Goal: Task Accomplishment & Management: Use online tool/utility

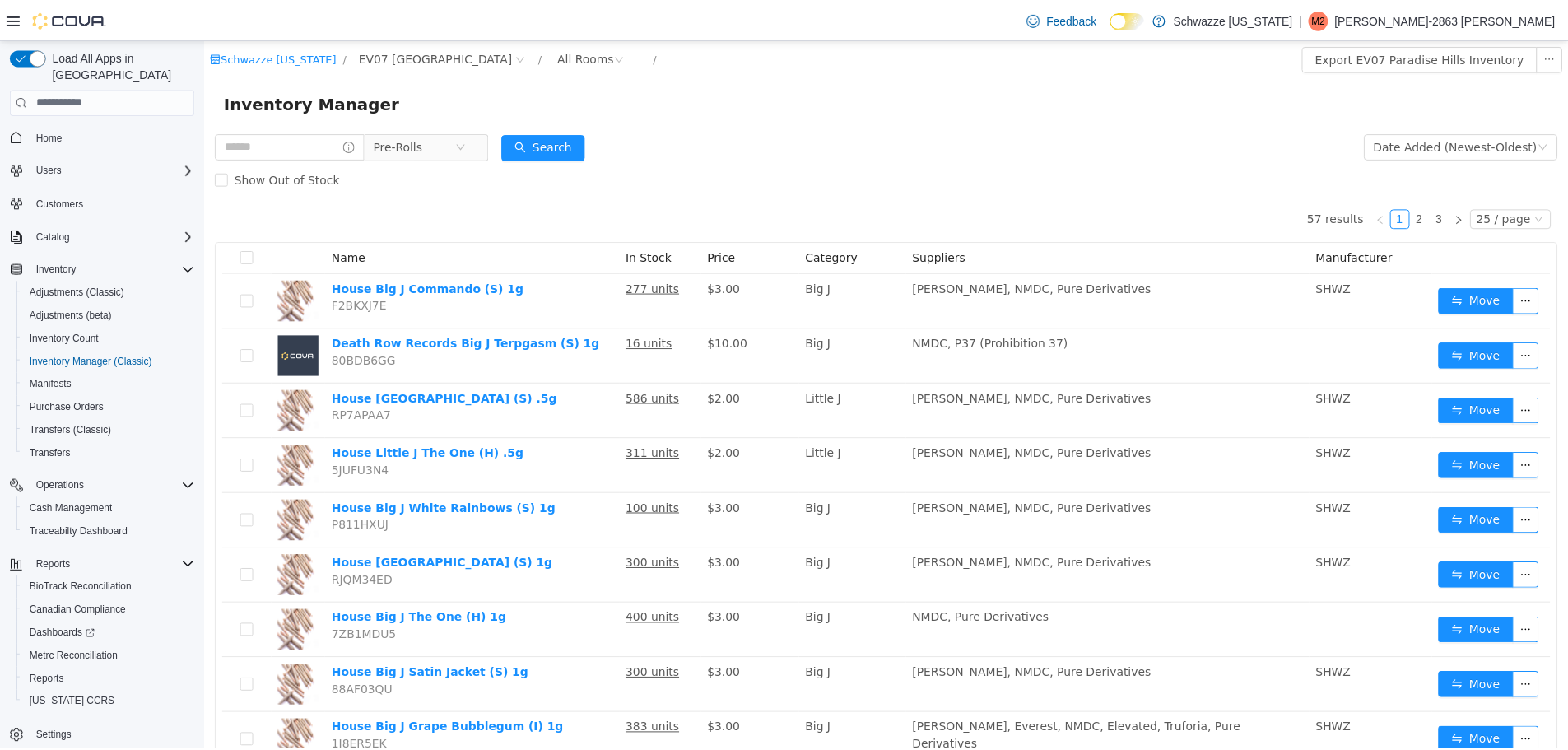
scroll to position [578, 0]
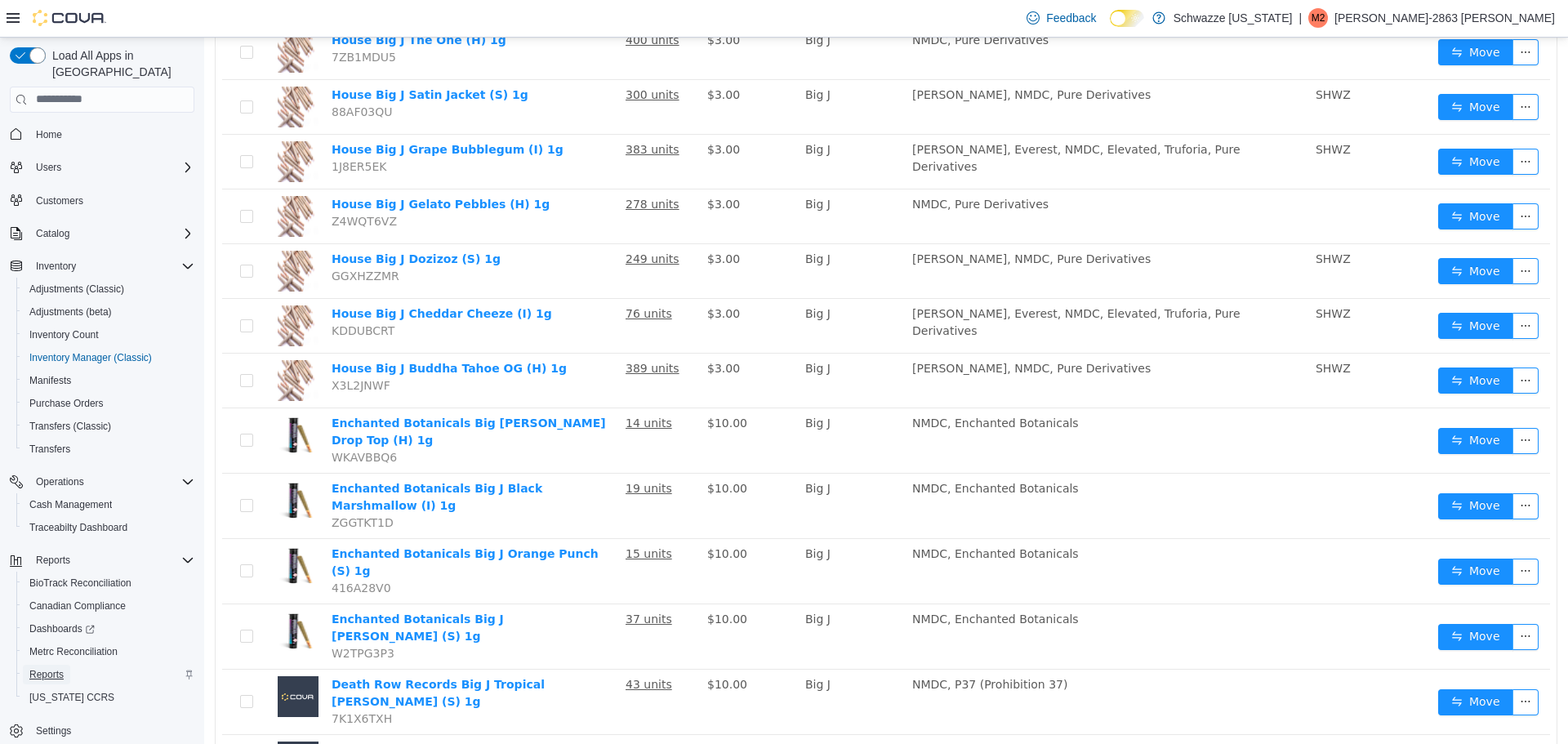
click at [45, 665] on span "Reports" at bounding box center [47, 675] width 35 height 20
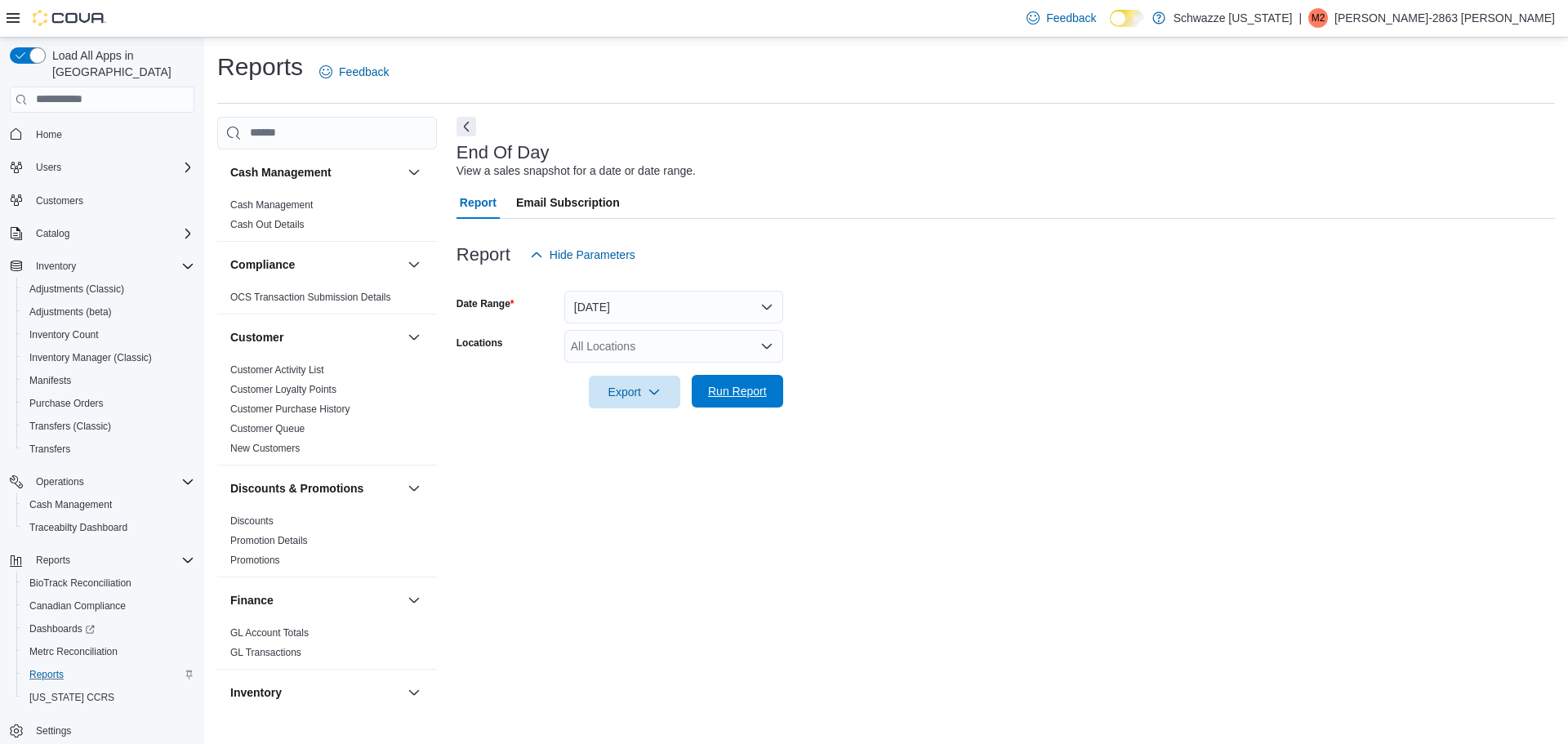
click at [729, 396] on span "Run Report" at bounding box center [737, 391] width 59 height 16
click at [728, 347] on div "All Locations" at bounding box center [674, 346] width 219 height 33
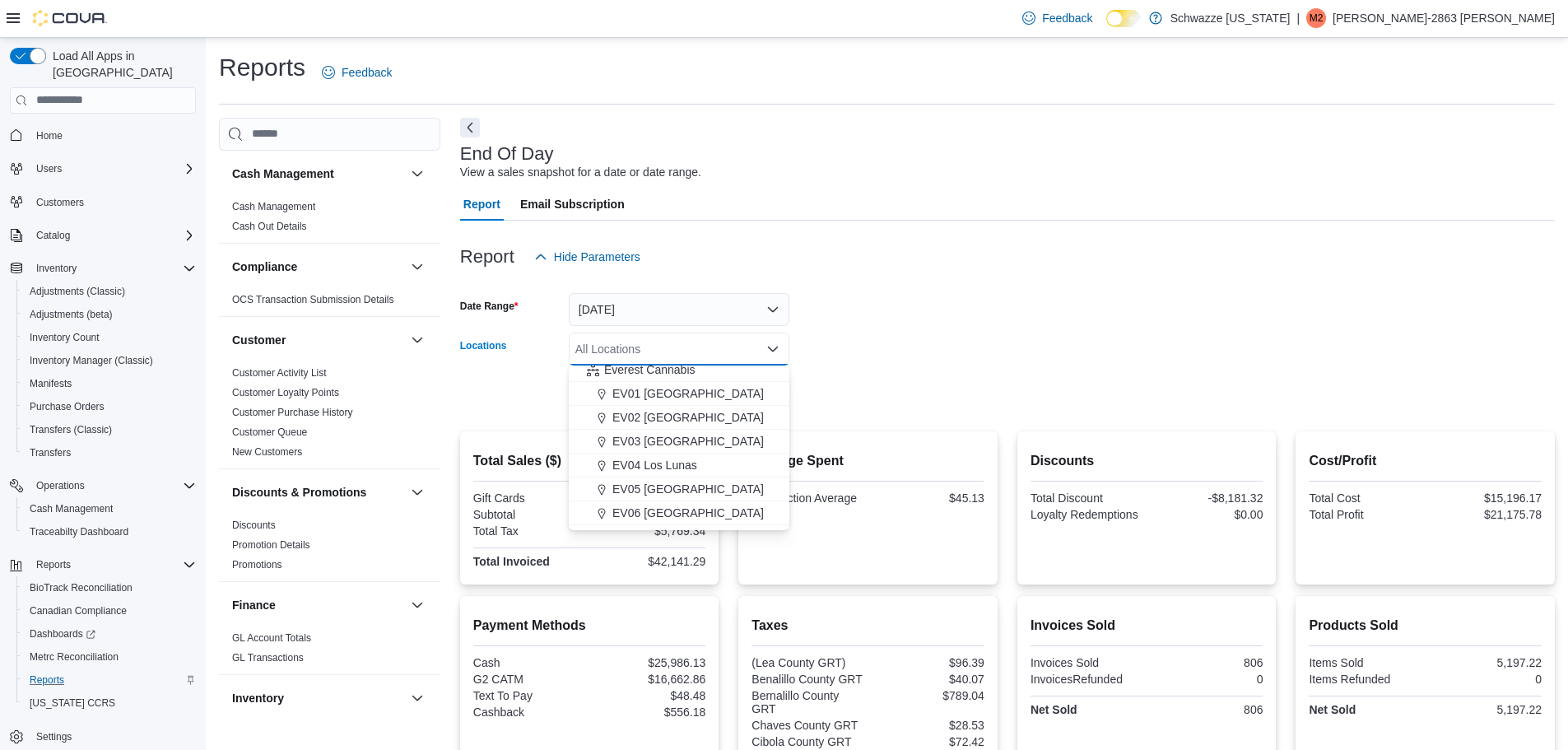
scroll to position [61, 0]
click at [699, 507] on span "EV07 [GEOGRAPHIC_DATA]" at bounding box center [688, 507] width 151 height 17
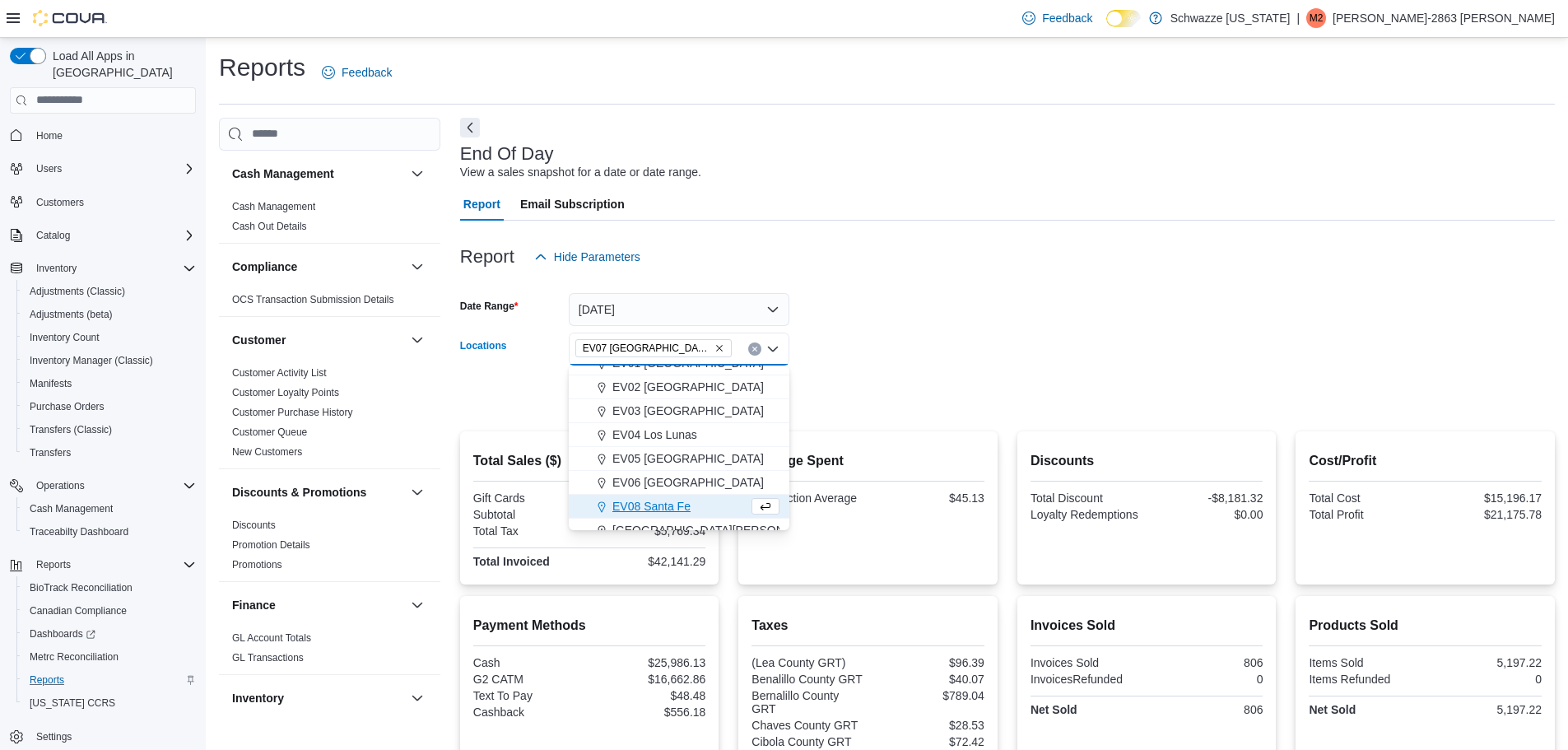
click at [973, 343] on form "Date Range Today Locations EV07 Paradise Hills Combo box. Selected. EV07 Paradi…" at bounding box center [1007, 342] width 1095 height 138
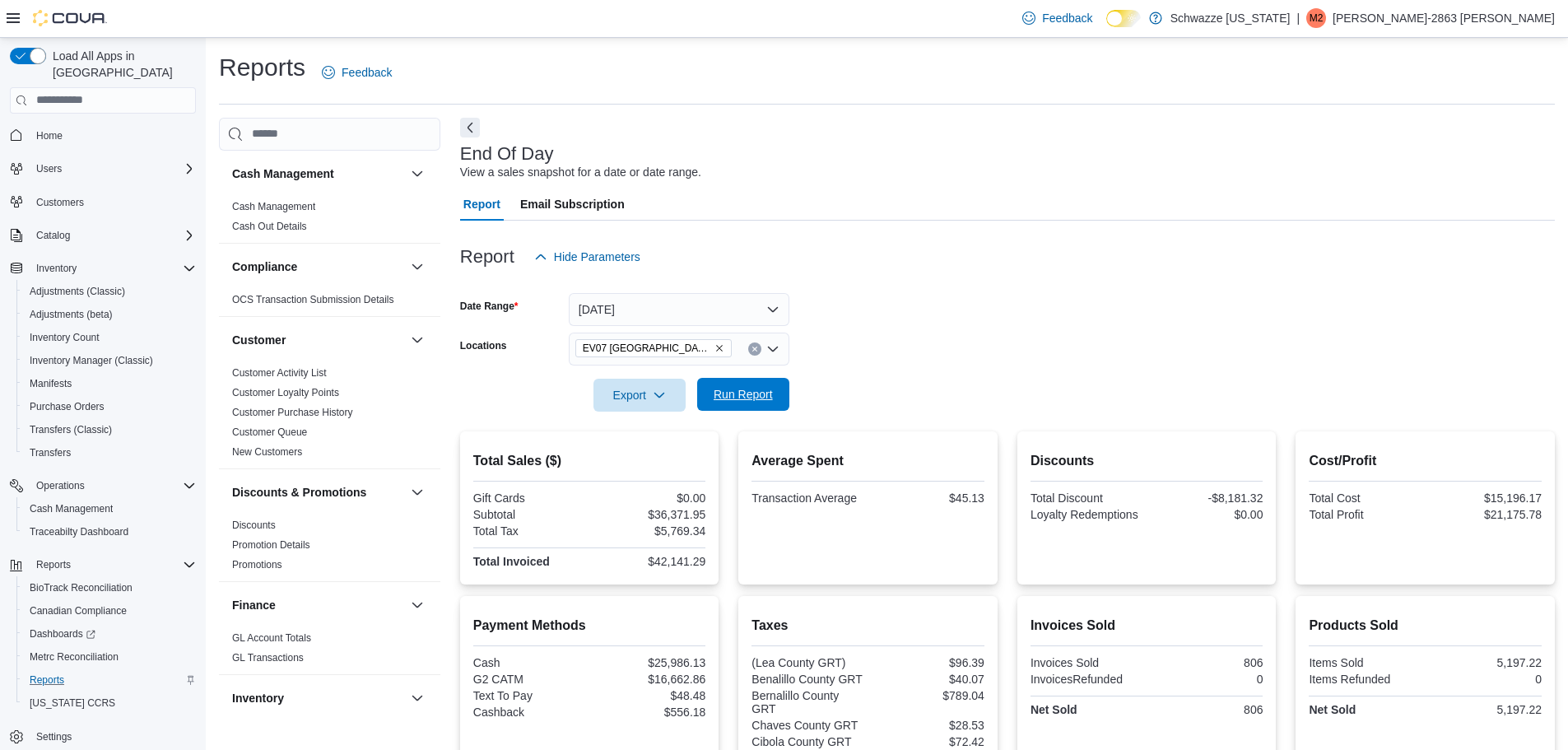
click at [720, 388] on span "Run Report" at bounding box center [742, 395] width 59 height 17
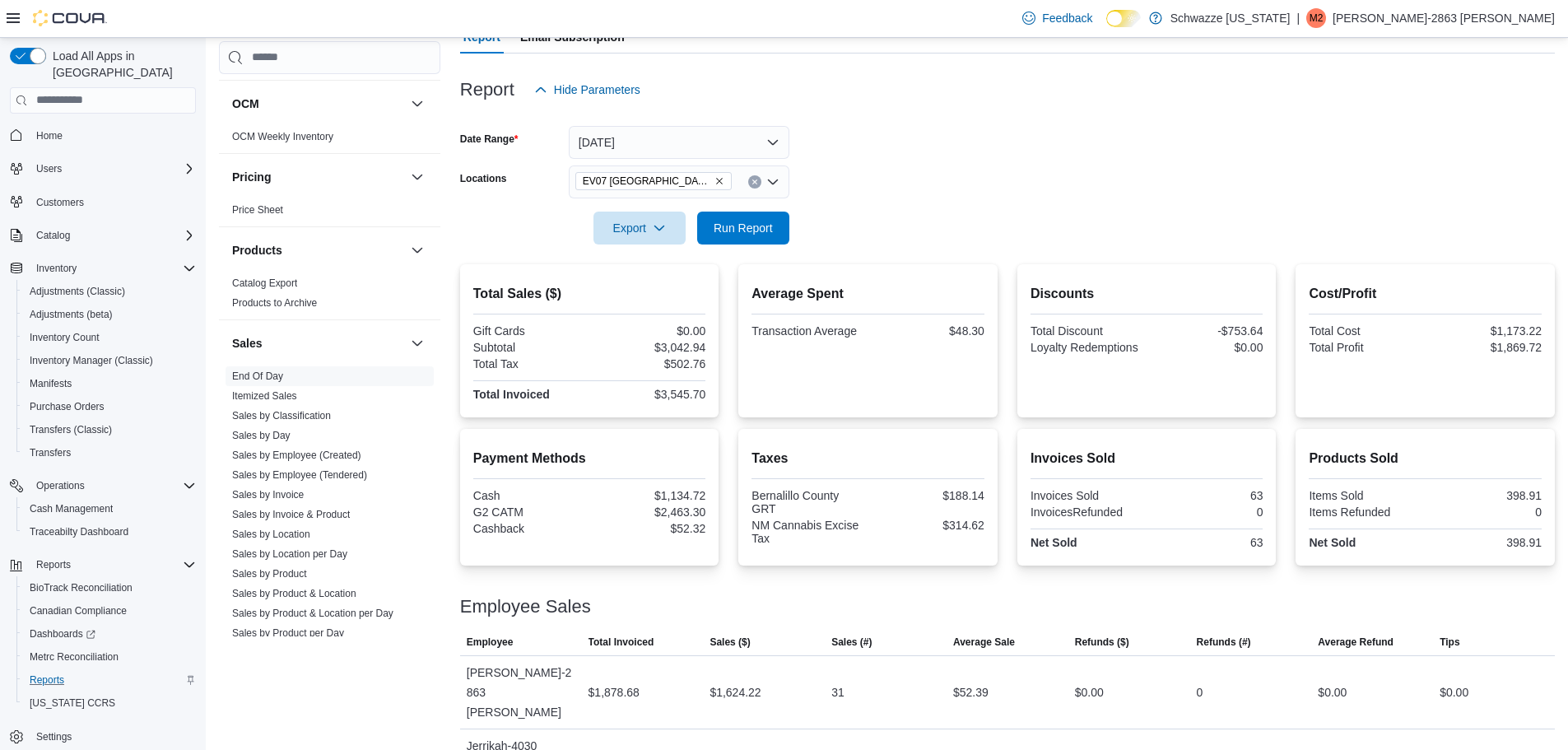
scroll to position [905, 0]
click at [292, 530] on link "Sales by Location" at bounding box center [271, 530] width 78 height 12
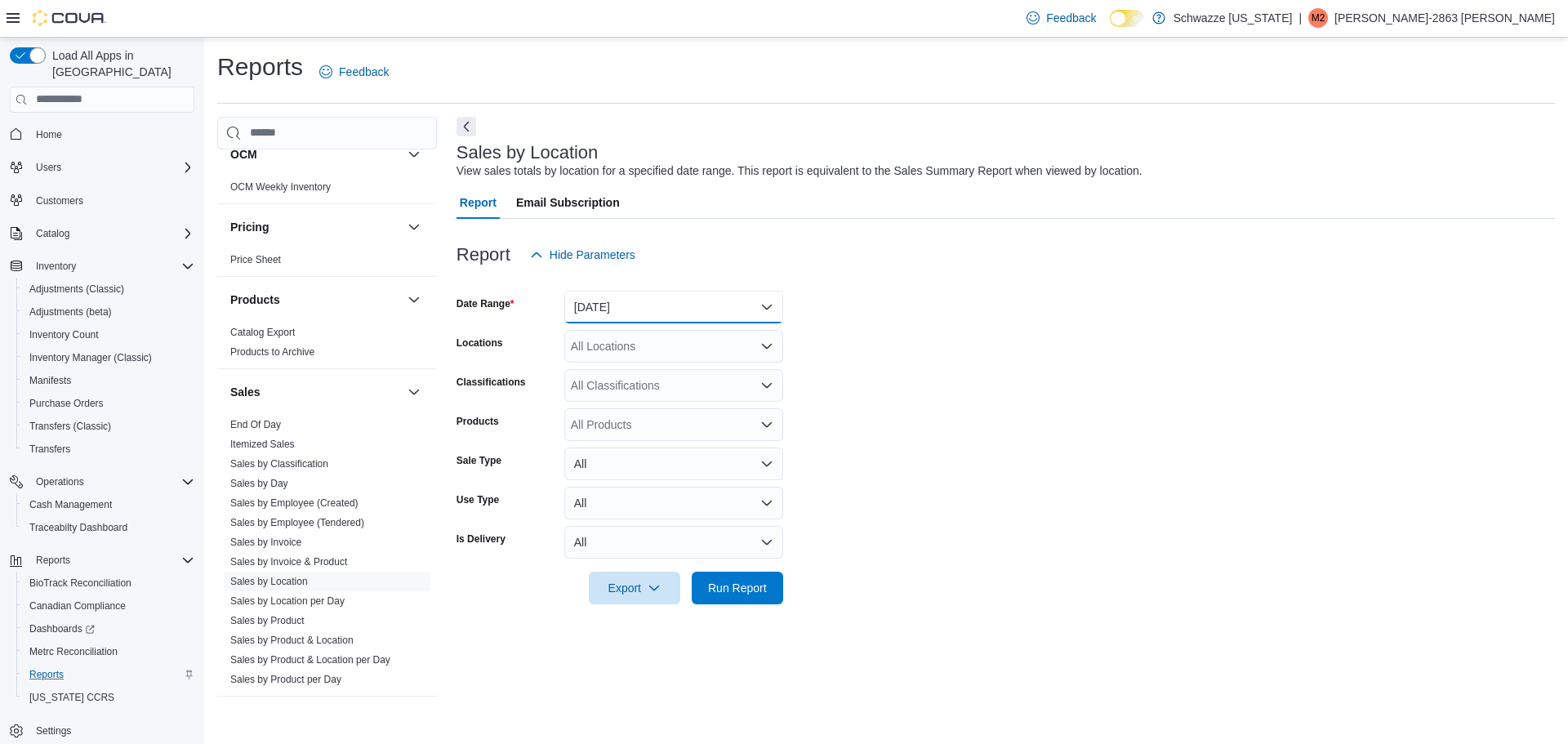
click at [639, 300] on button "[DATE]" at bounding box center [674, 307] width 219 height 33
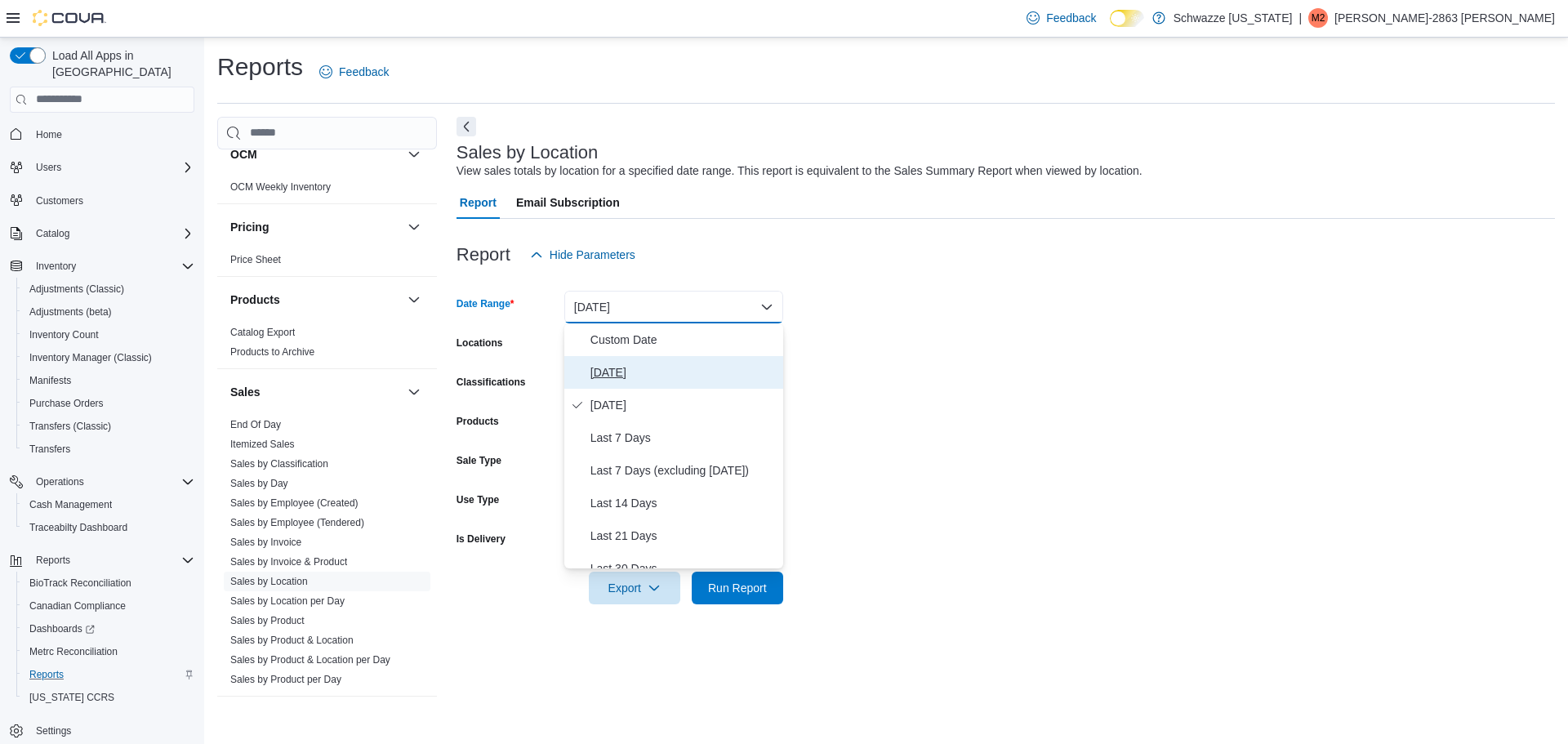
click at [646, 365] on span "[DATE]" at bounding box center [684, 372] width 186 height 20
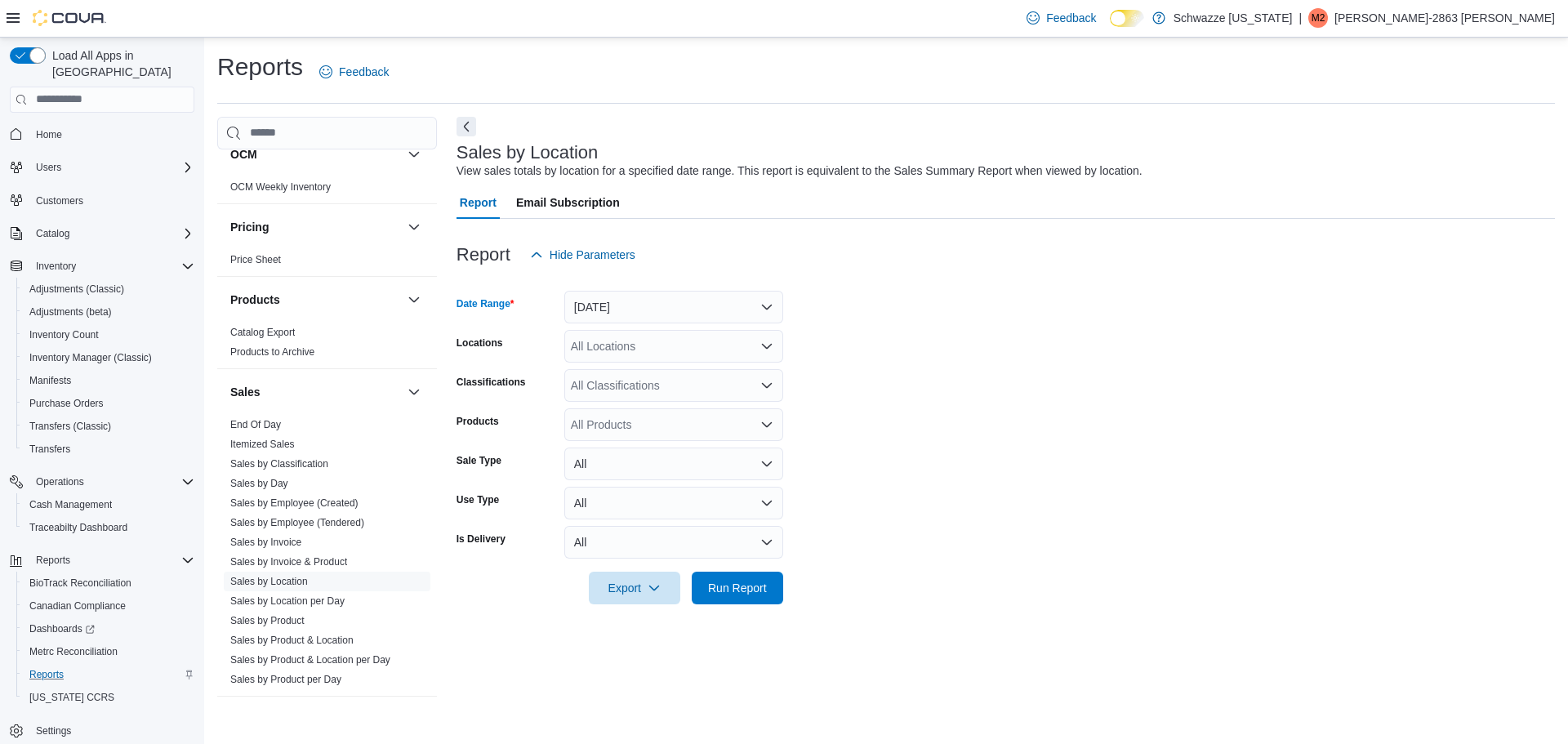
click at [671, 349] on div "All Locations" at bounding box center [674, 346] width 219 height 33
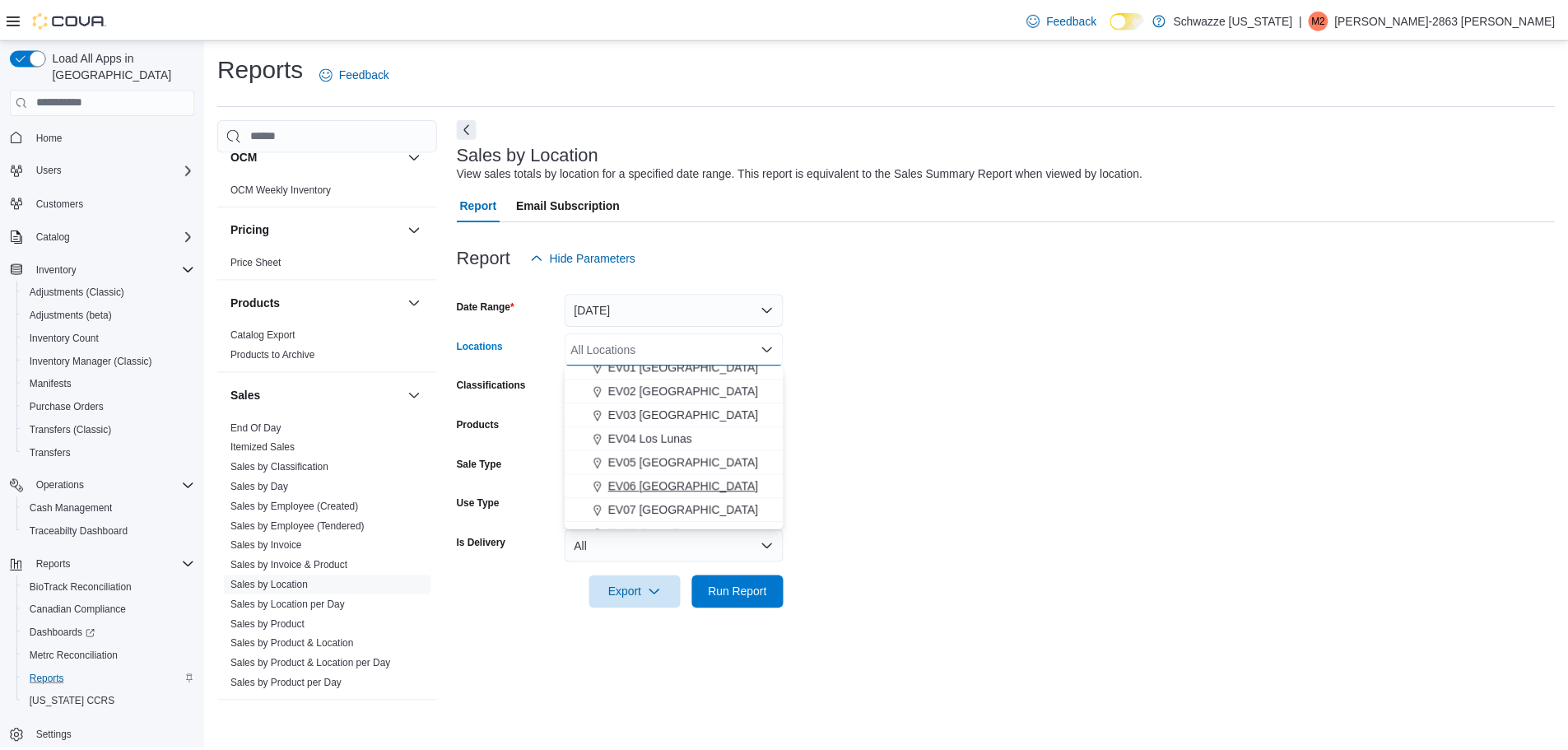
scroll to position [61, 0]
click at [693, 500] on span "EV07 [GEOGRAPHIC_DATA]" at bounding box center [688, 507] width 151 height 17
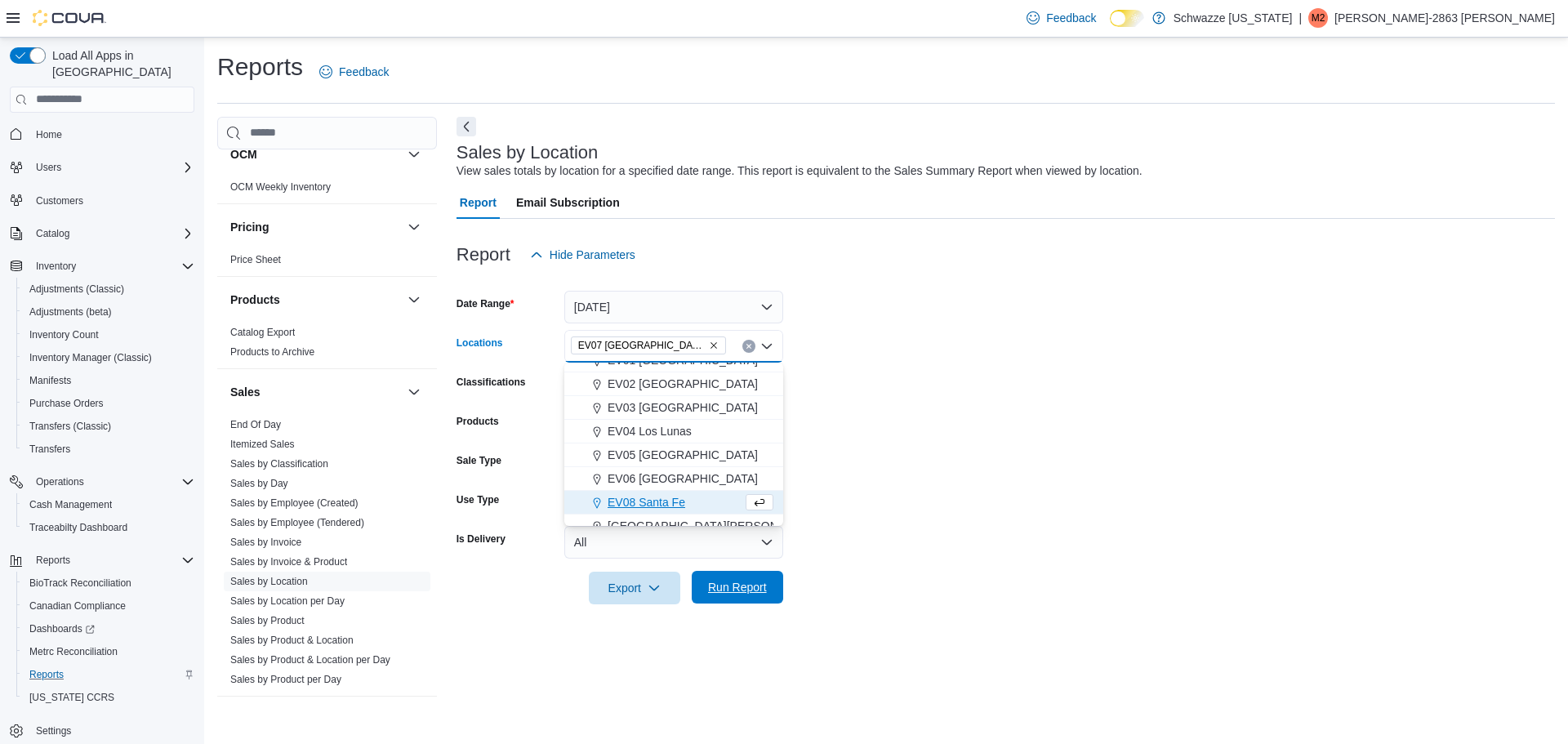
click at [731, 596] on span "Run Report" at bounding box center [737, 587] width 72 height 33
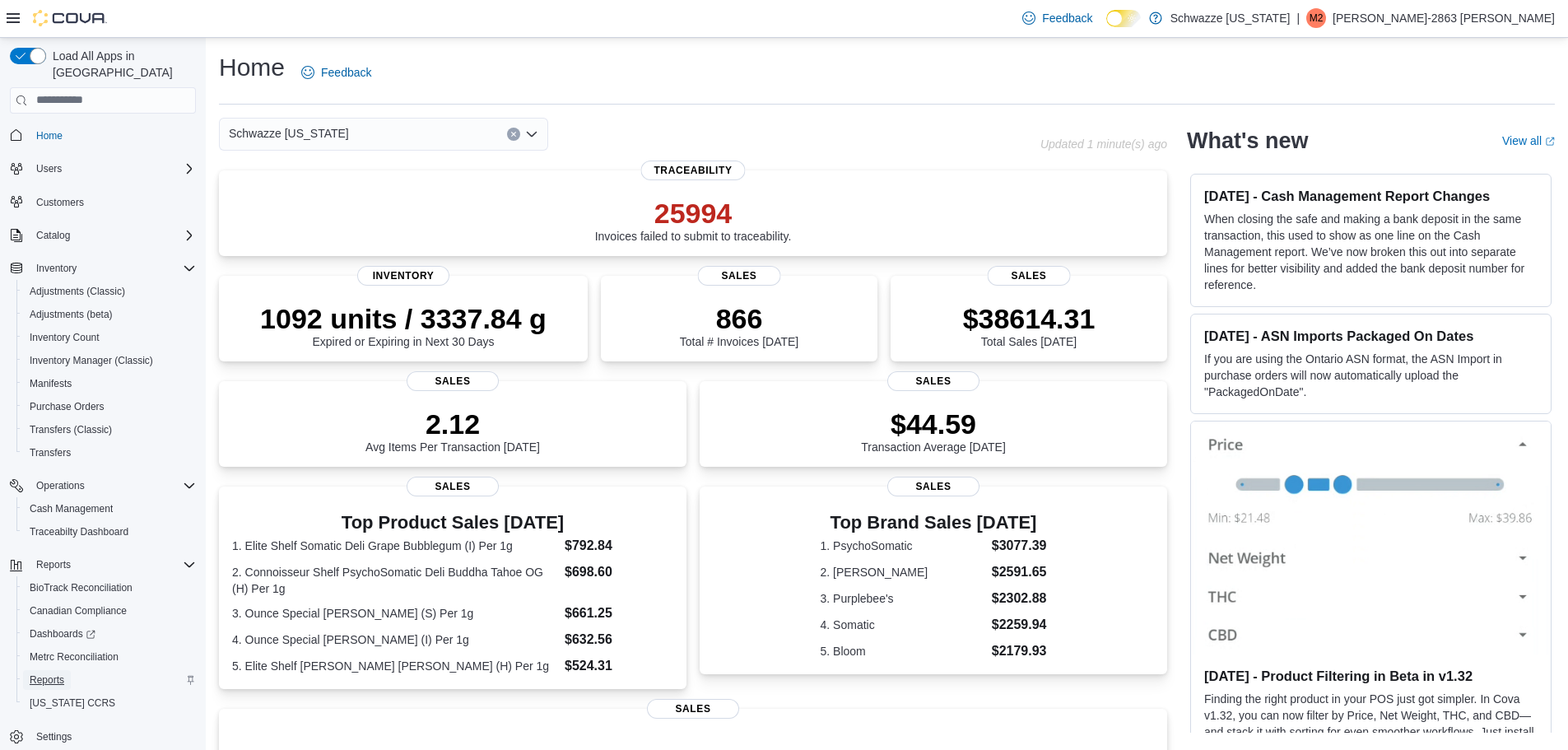
click at [50, 670] on span "Reports" at bounding box center [47, 680] width 35 height 20
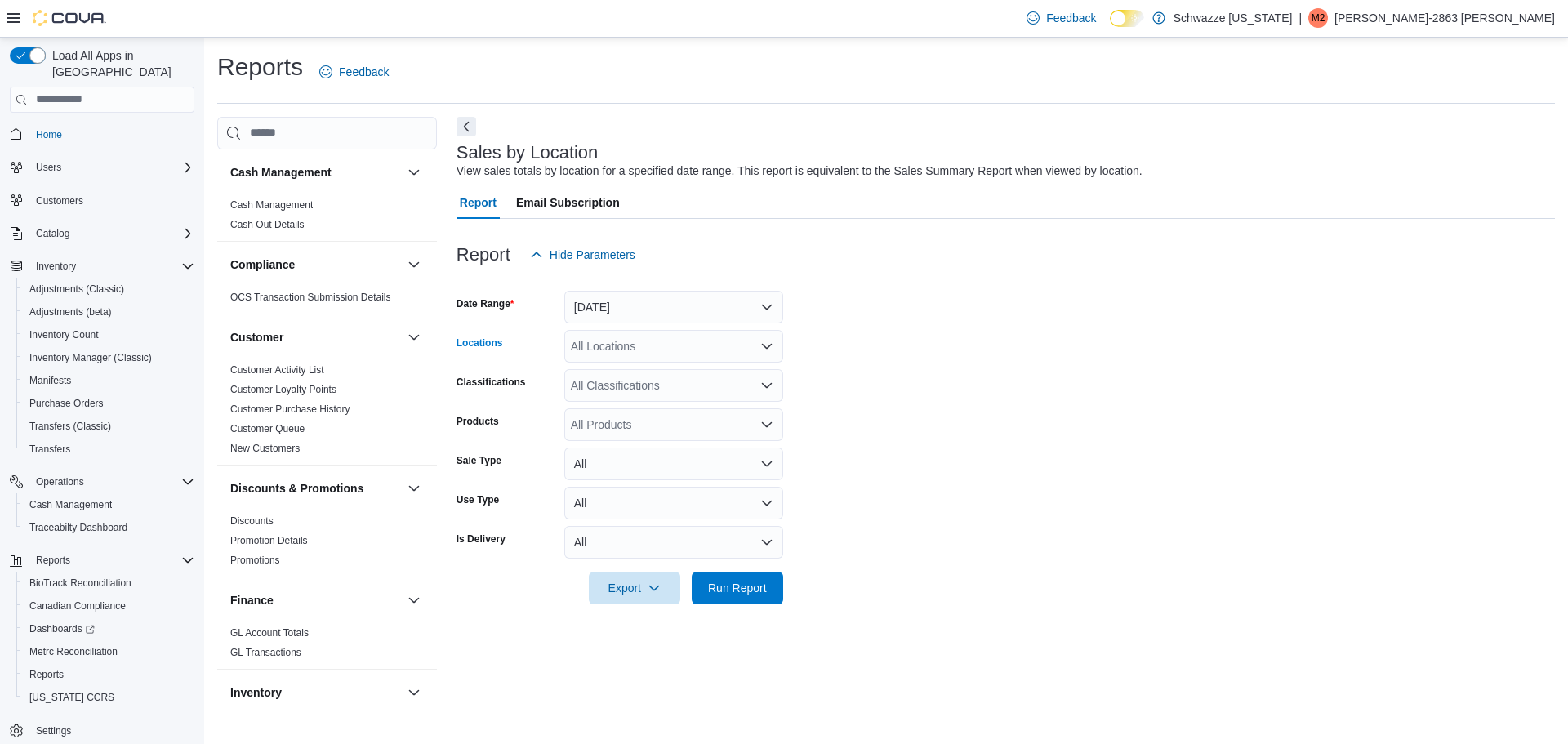
click at [670, 341] on div "All Locations" at bounding box center [674, 346] width 219 height 33
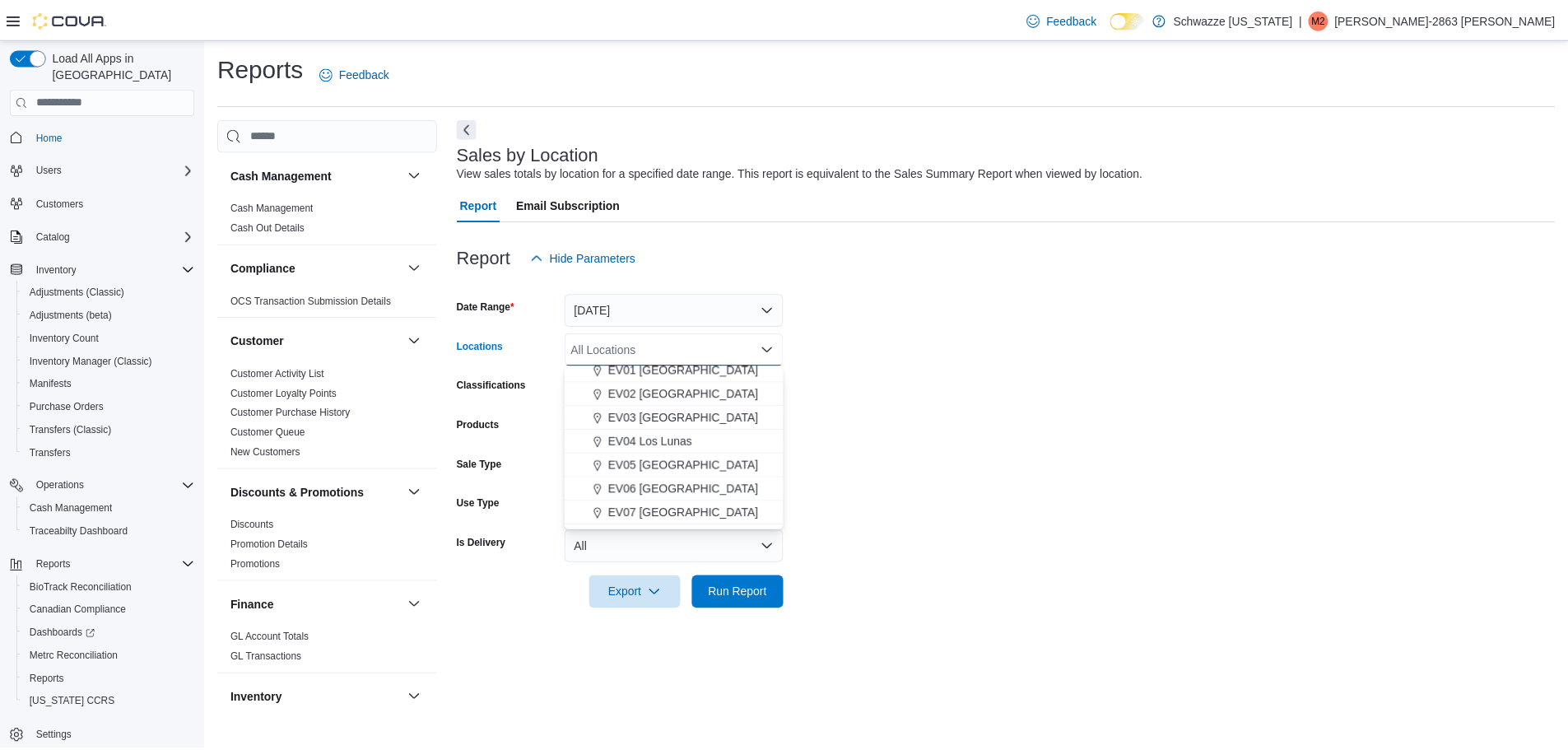
scroll to position [61, 0]
click at [705, 502] on span "EV07 [GEOGRAPHIC_DATA]" at bounding box center [688, 507] width 151 height 17
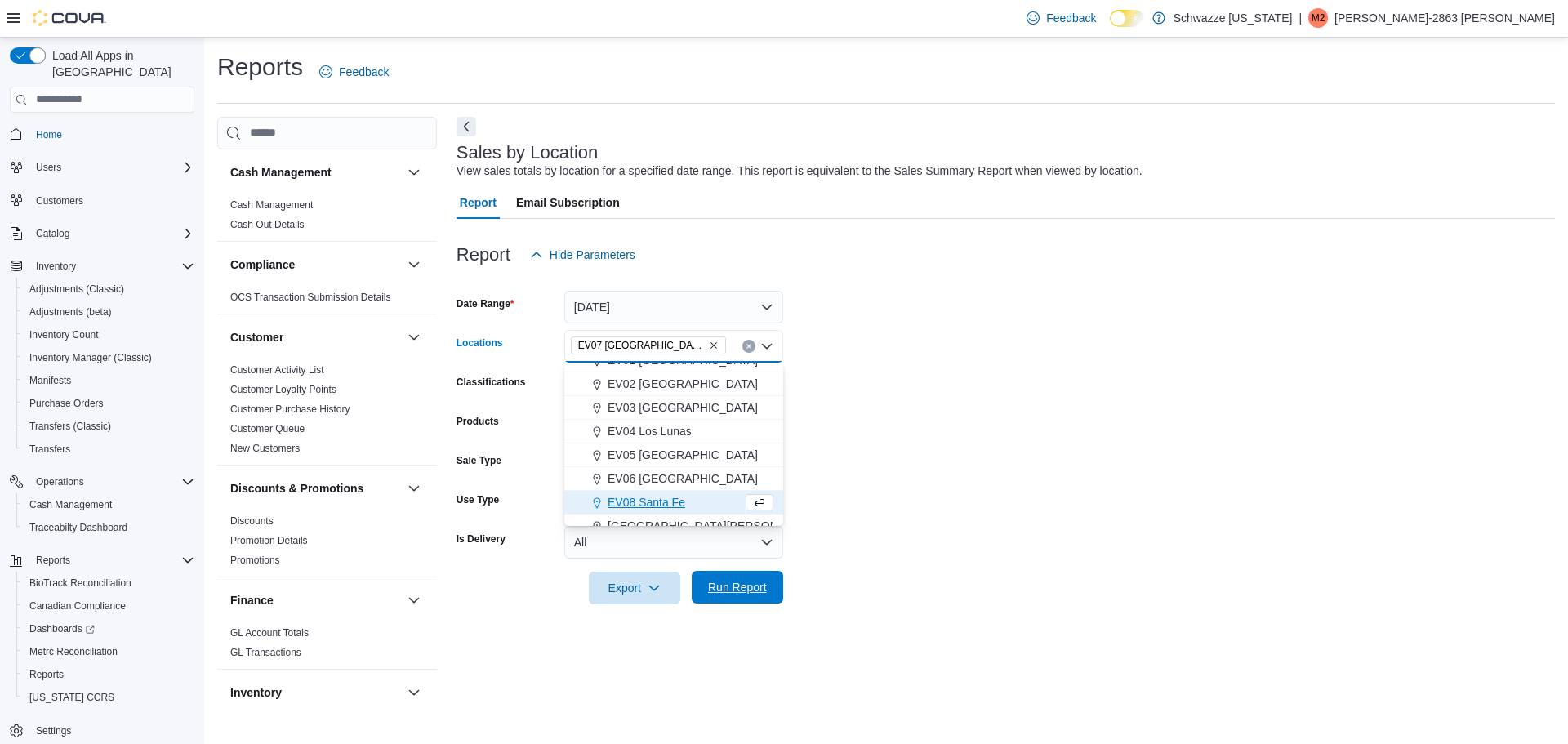
click at [741, 590] on span "Run Report" at bounding box center [737, 587] width 59 height 16
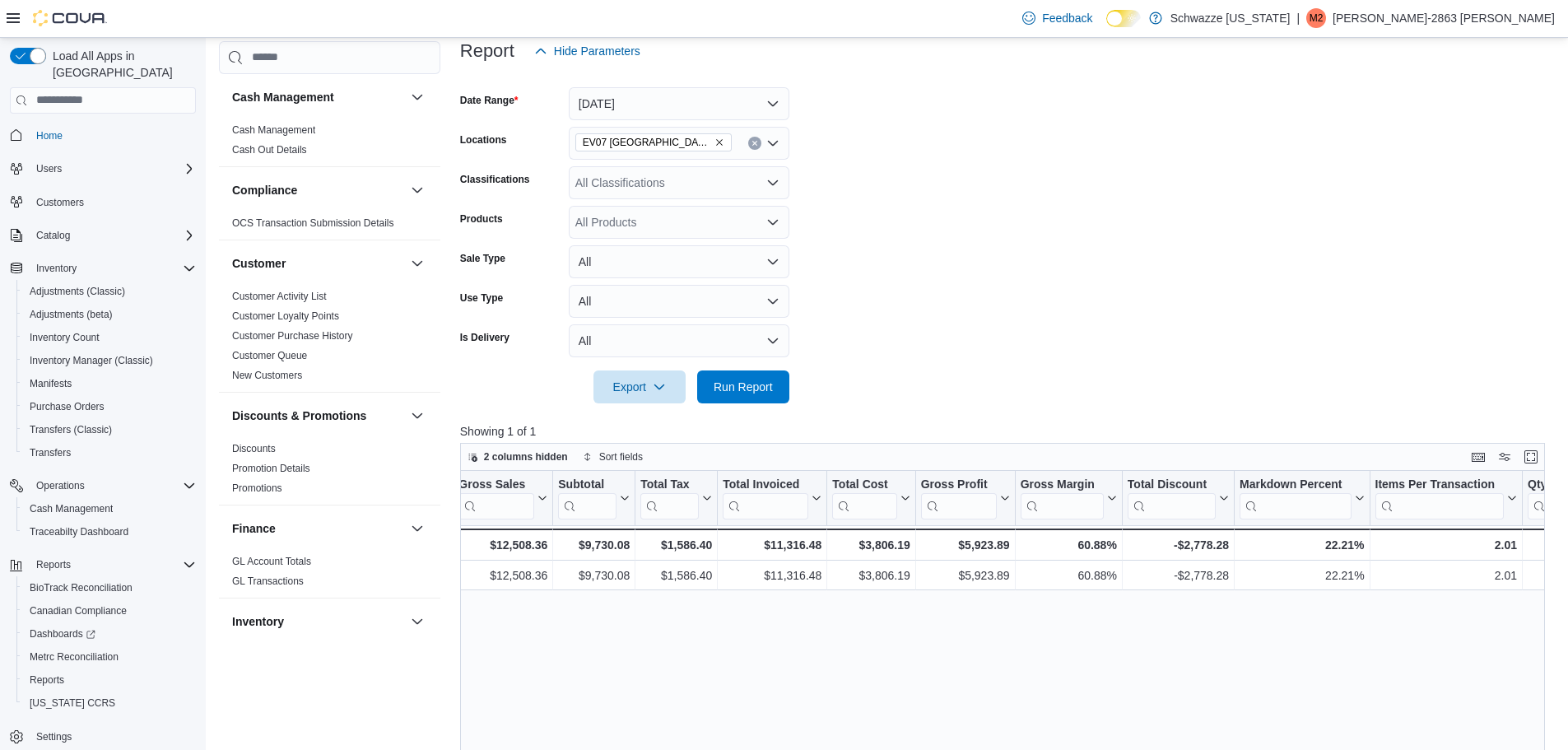
scroll to position [140, 0]
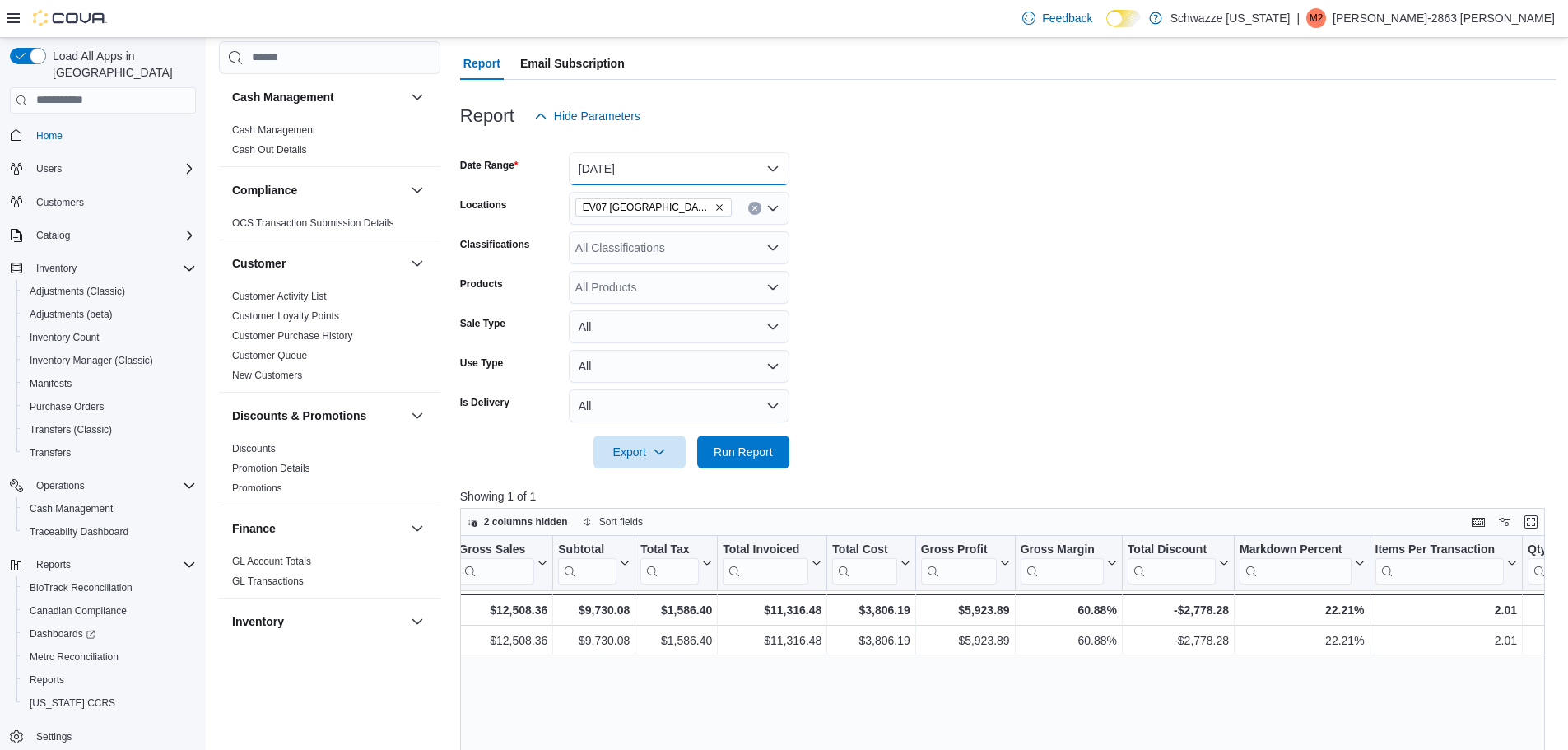
click at [709, 173] on button "[DATE]" at bounding box center [679, 169] width 221 height 33
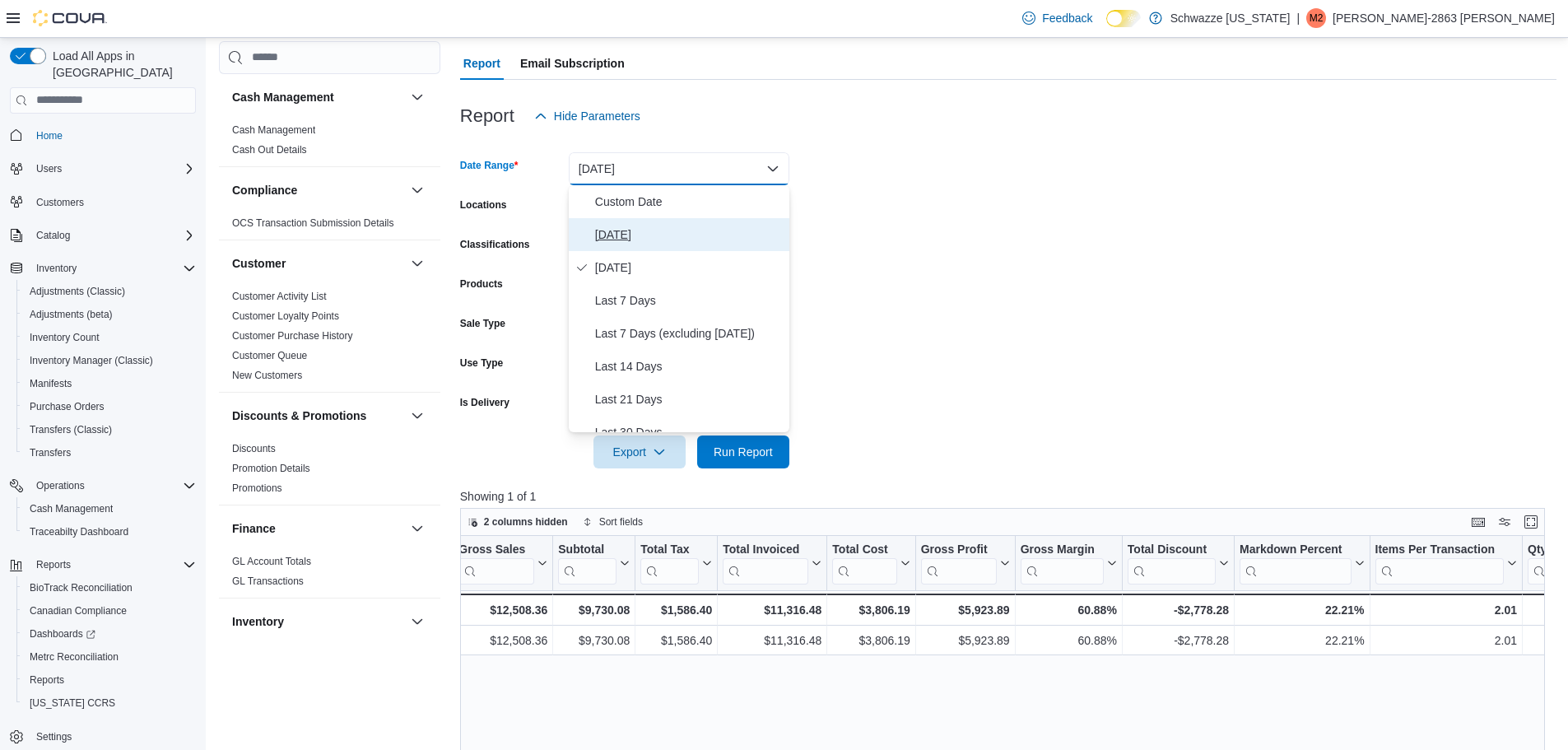
click at [651, 228] on span "[DATE]" at bounding box center [689, 235] width 188 height 20
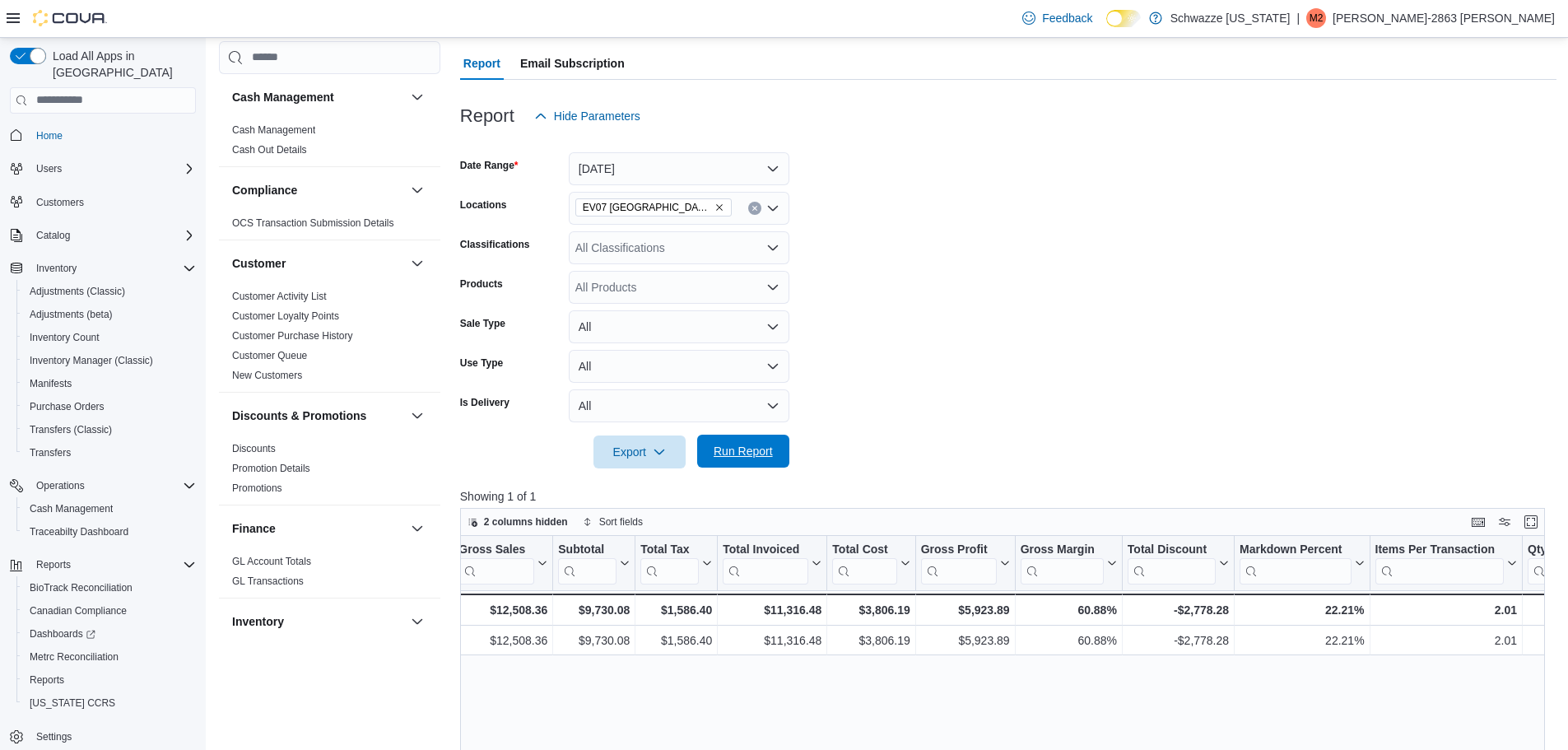
click at [751, 454] on span "Run Report" at bounding box center [742, 451] width 59 height 17
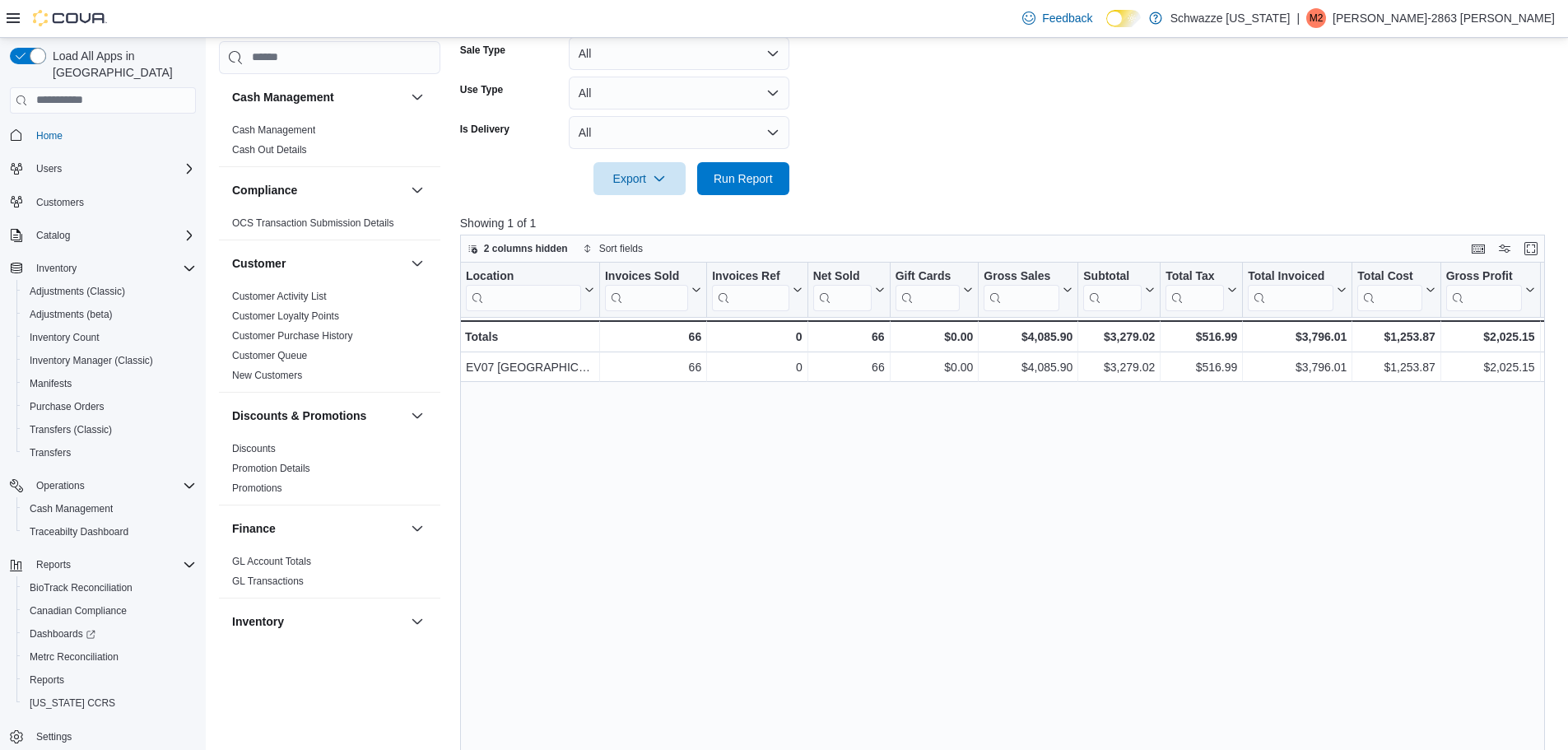
scroll to position [429, 0]
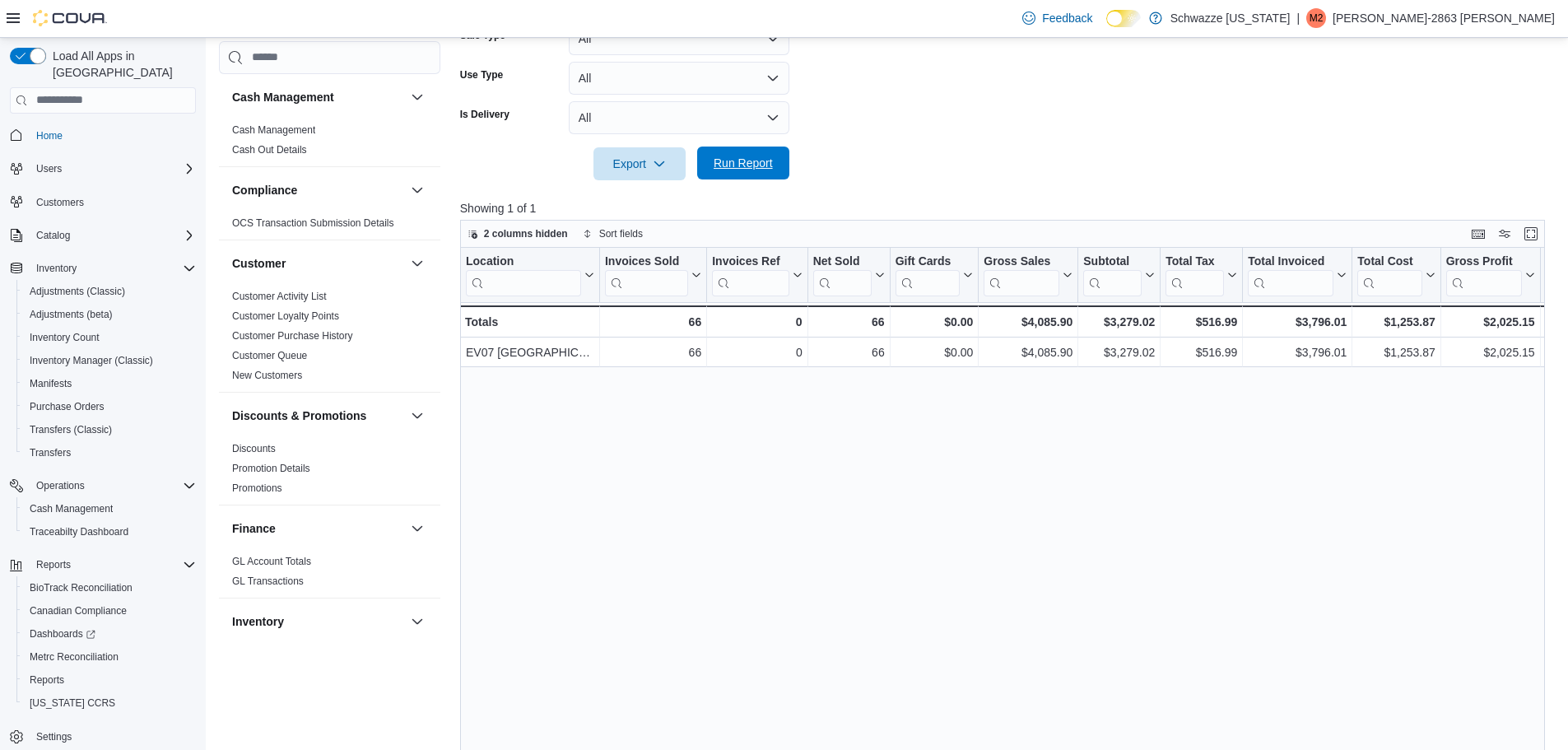
click at [754, 149] on span "Run Report" at bounding box center [742, 163] width 72 height 33
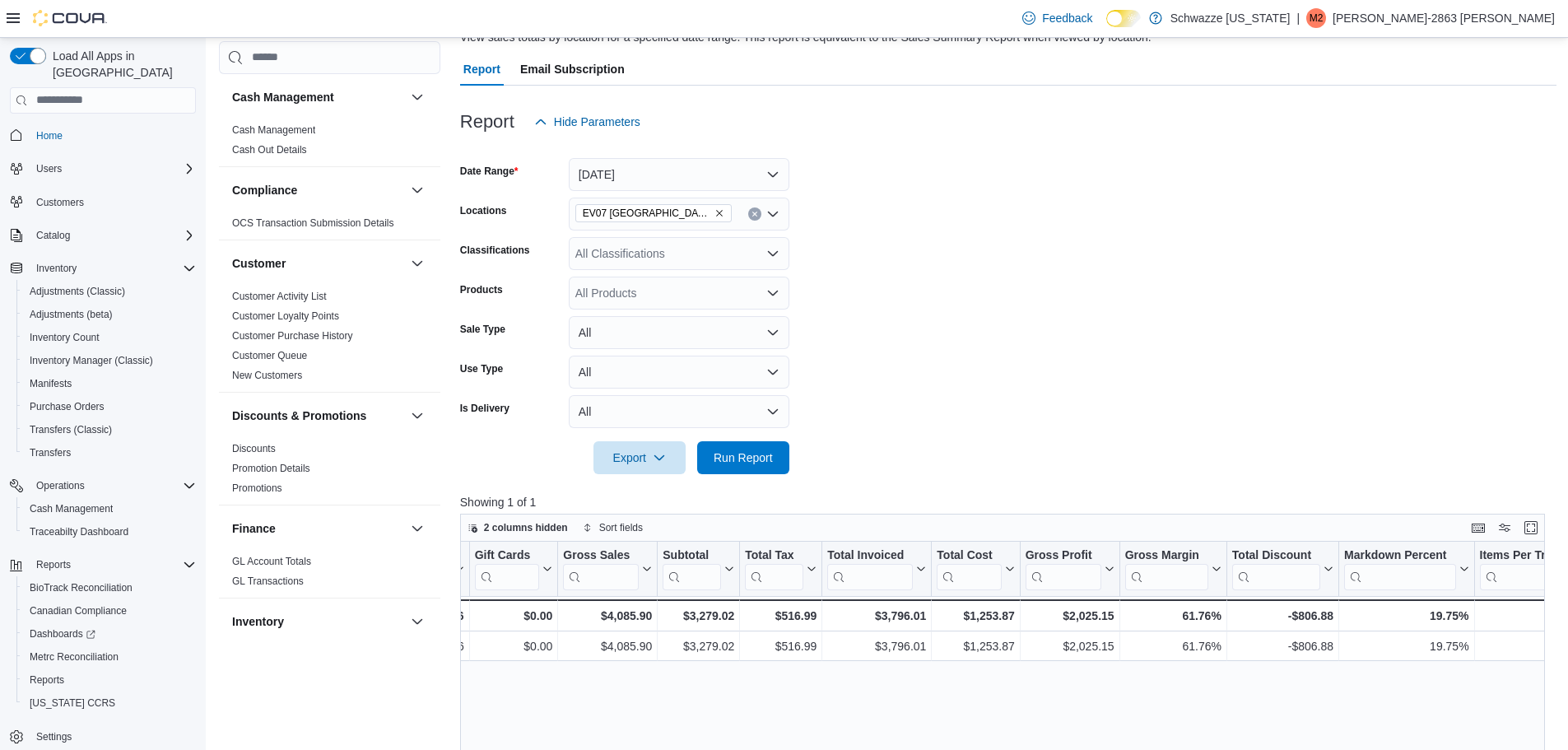
scroll to position [120, 0]
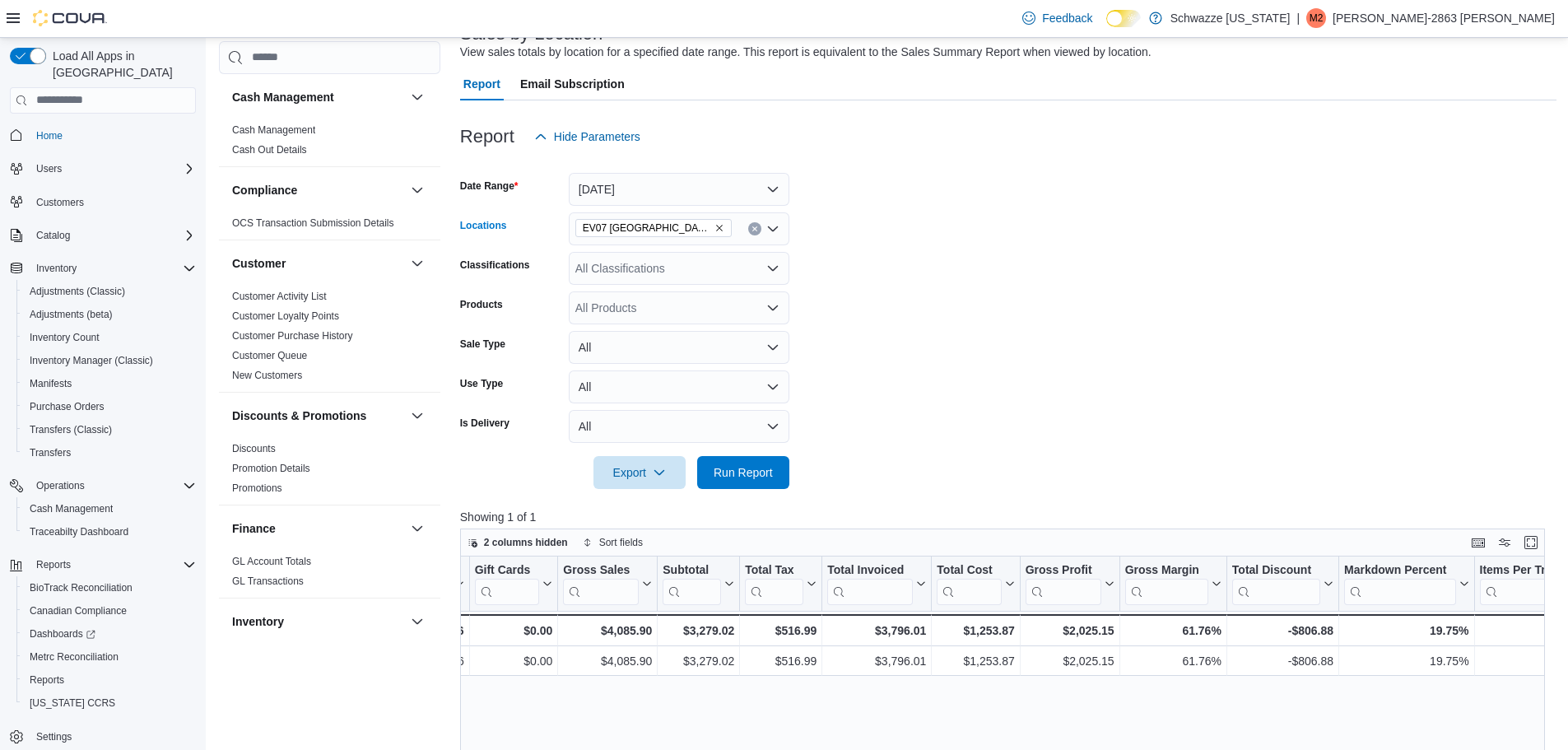
click at [714, 226] on icon "Remove EV07 Paradise Hills from selection in this group" at bounding box center [719, 228] width 10 height 10
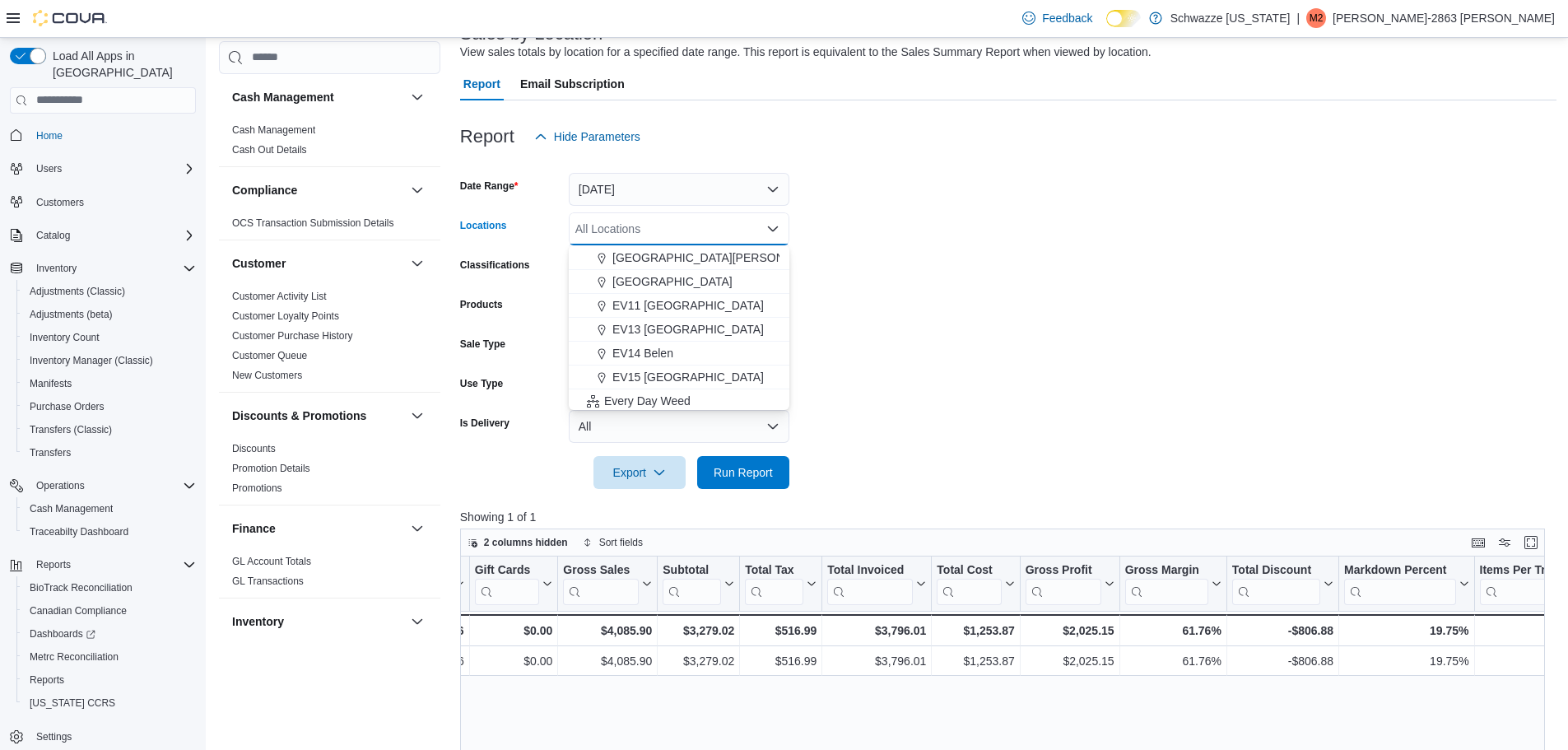
scroll to position [227, 0]
click at [685, 354] on button "EV14 Belen" at bounding box center [679, 365] width 221 height 24
click at [751, 471] on span "Run Report" at bounding box center [742, 472] width 59 height 17
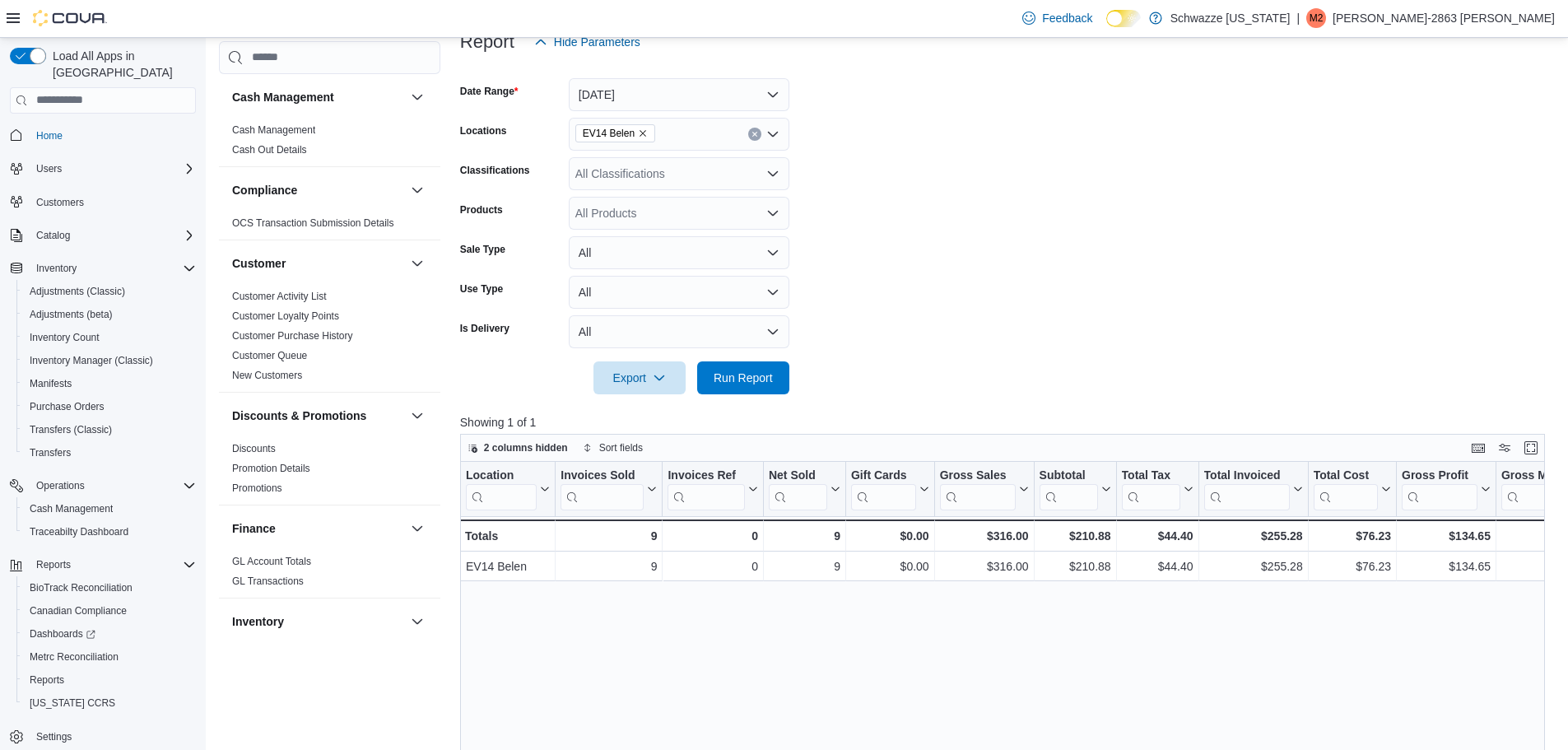
scroll to position [182, 0]
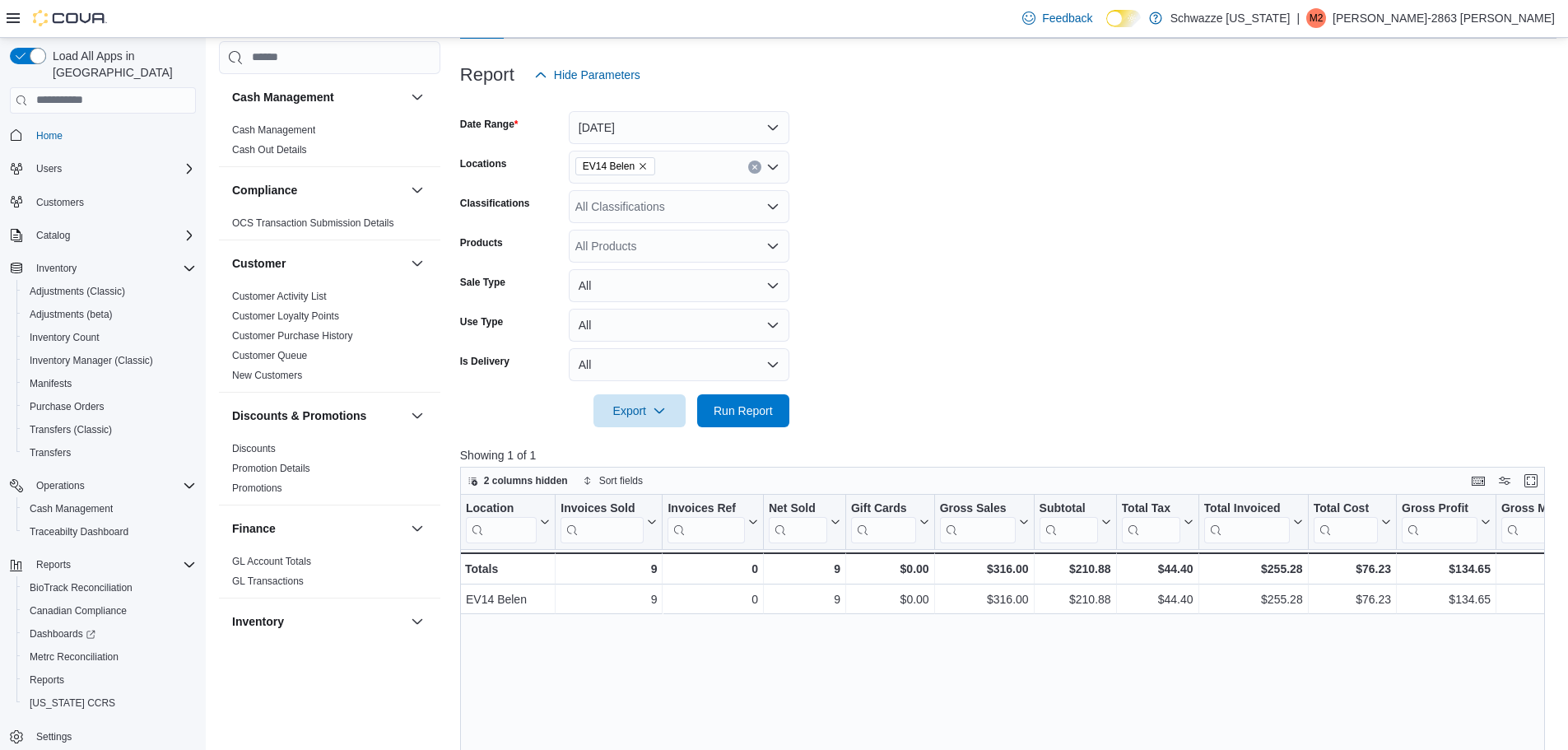
click at [755, 170] on button "Clear input" at bounding box center [755, 167] width 13 height 13
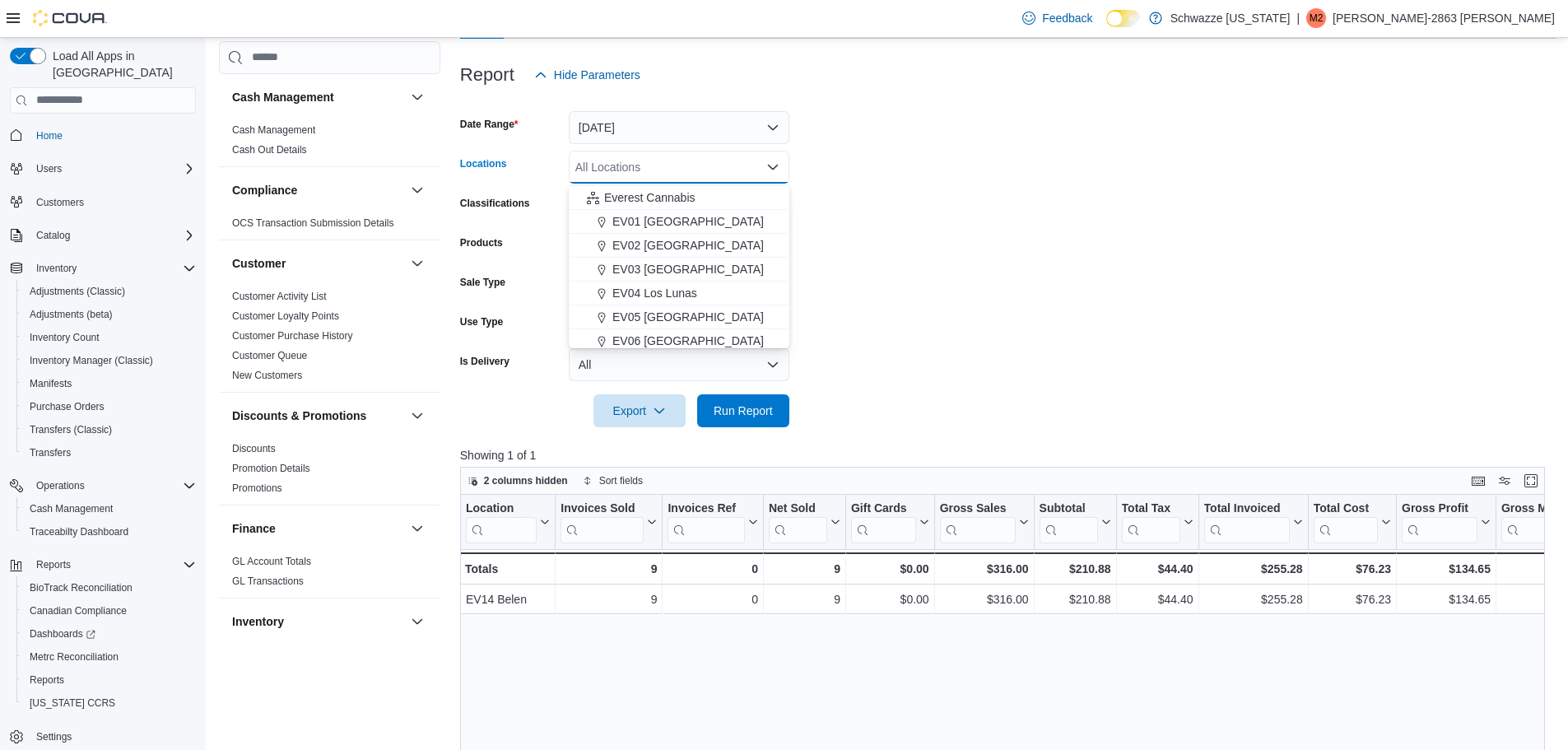
scroll to position [61, 0]
click at [684, 228] on span "EV03 [GEOGRAPHIC_DATA]" at bounding box center [688, 229] width 151 height 17
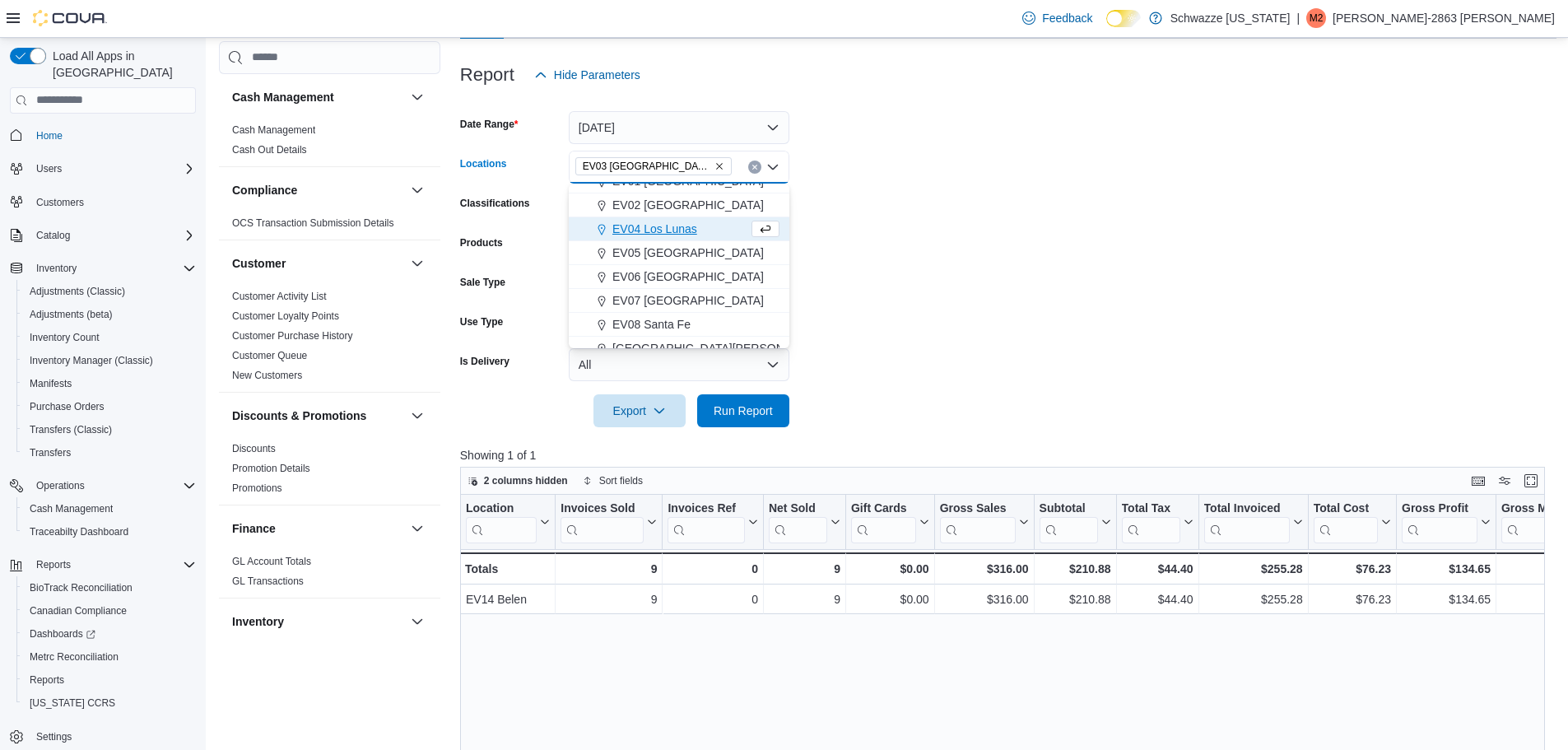
click at [998, 264] on form "Date Range [DATE] Locations [GEOGRAPHIC_DATA] [GEOGRAPHIC_DATA] box. Selected. …" at bounding box center [1008, 259] width 1096 height 336
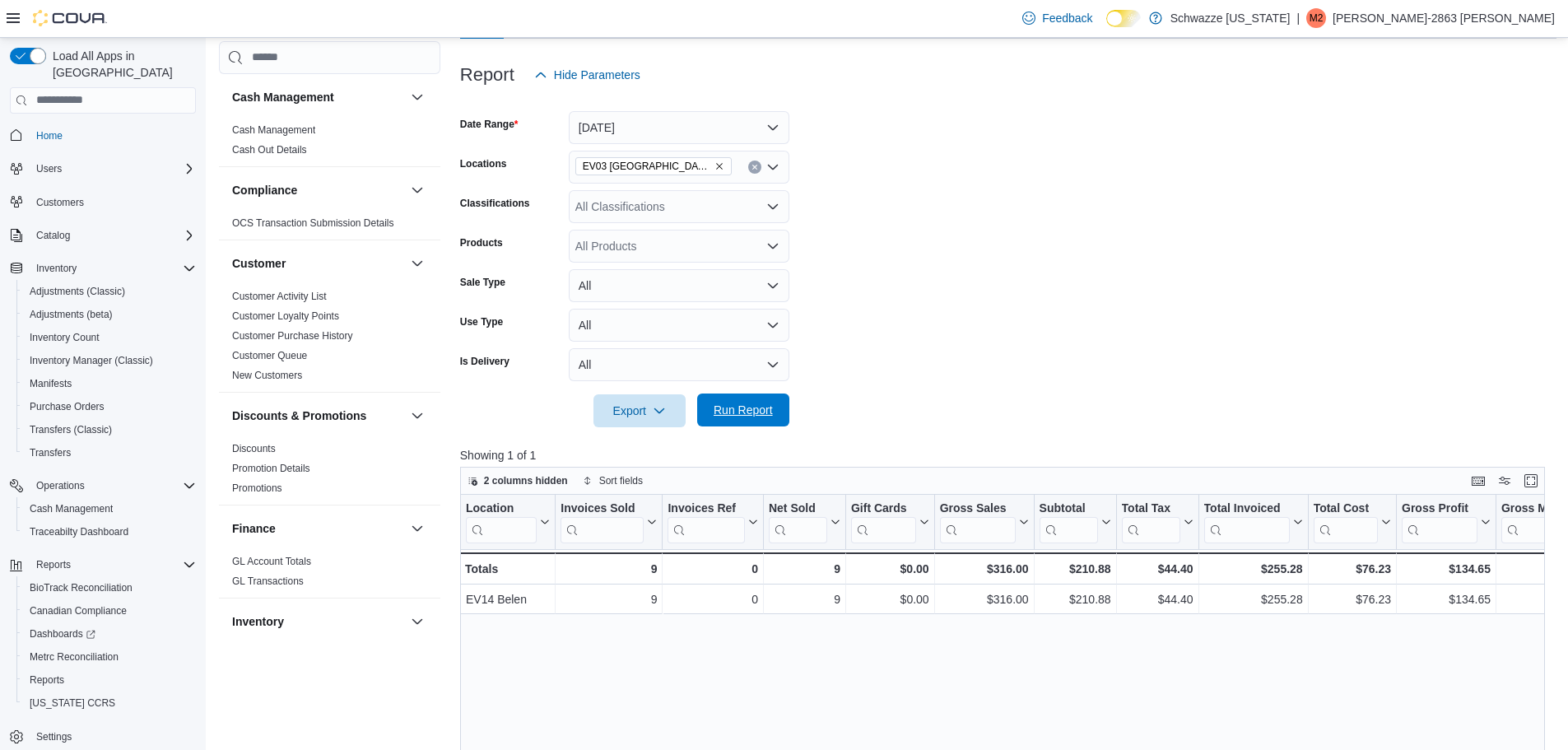
click at [742, 403] on span "Run Report" at bounding box center [742, 410] width 59 height 17
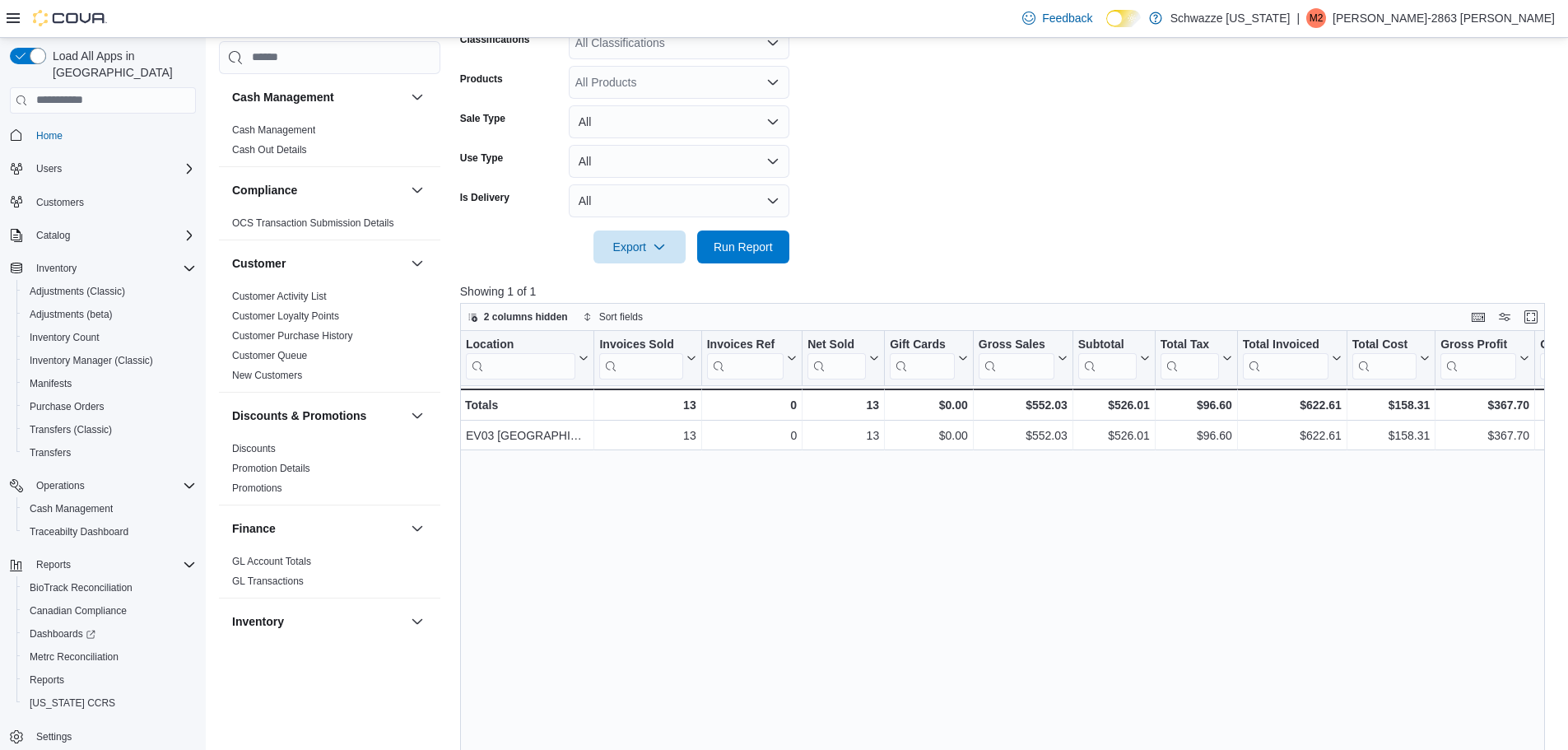
scroll to position [120, 0]
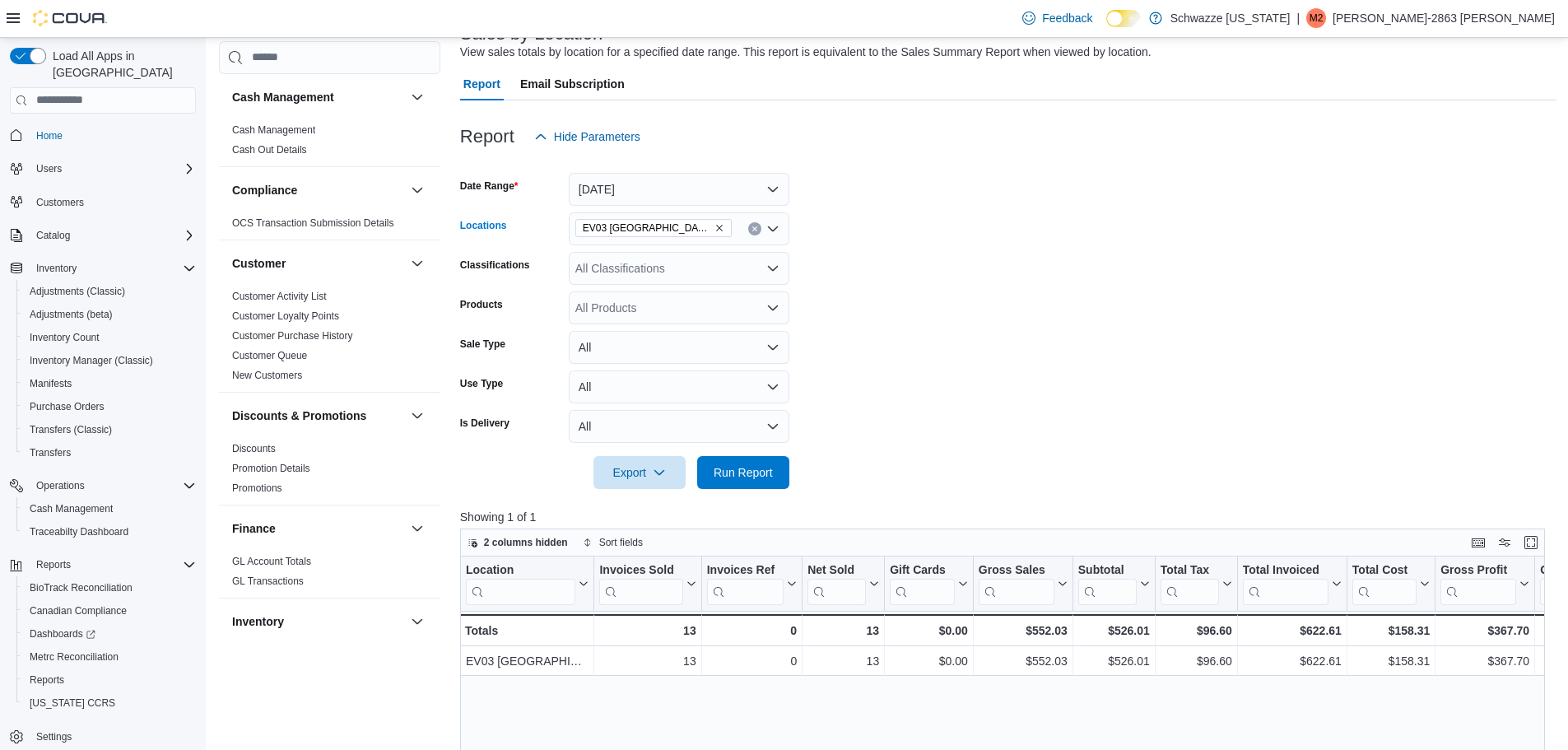
click at [757, 230] on icon "Clear input" at bounding box center [754, 228] width 4 height 4
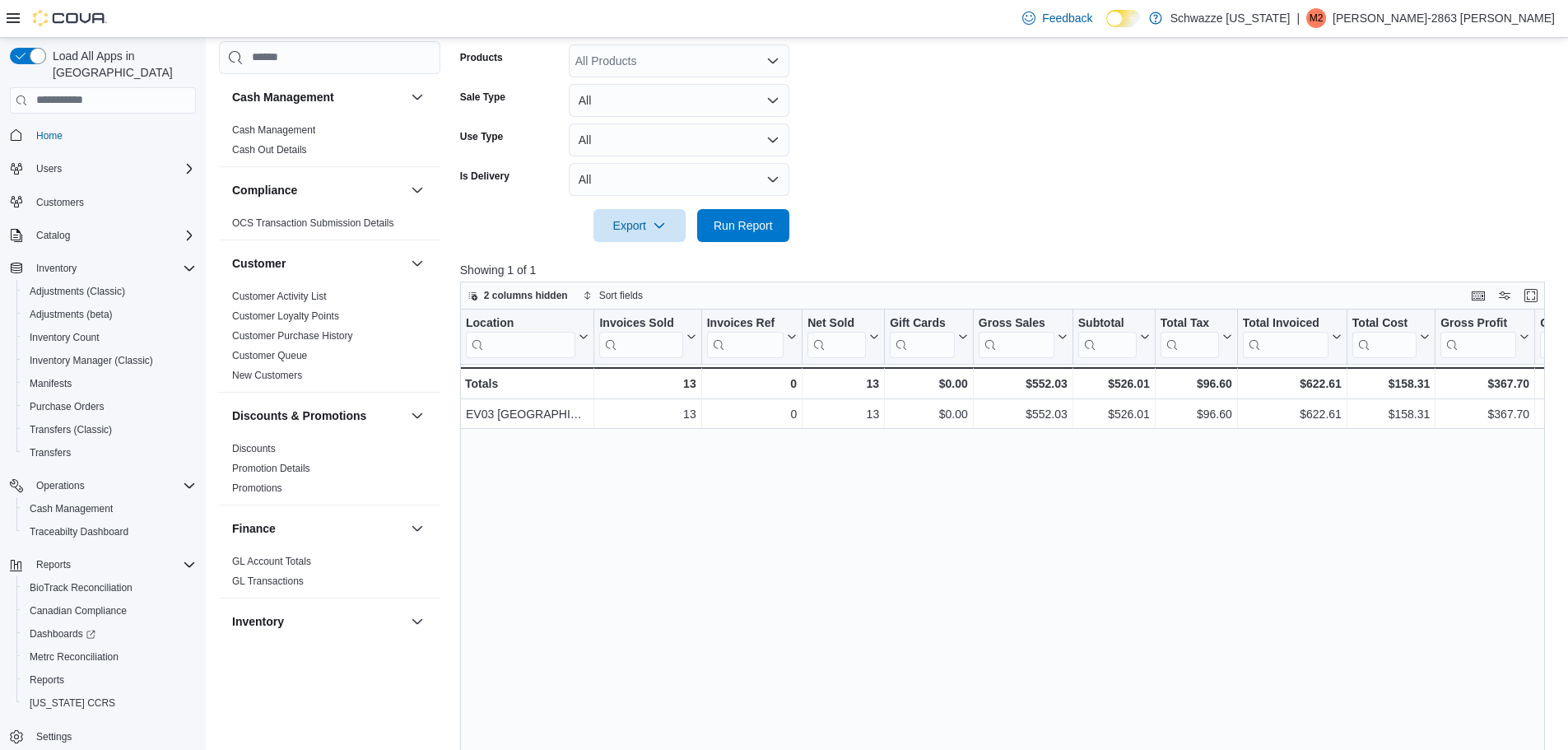
scroll to position [285, 0]
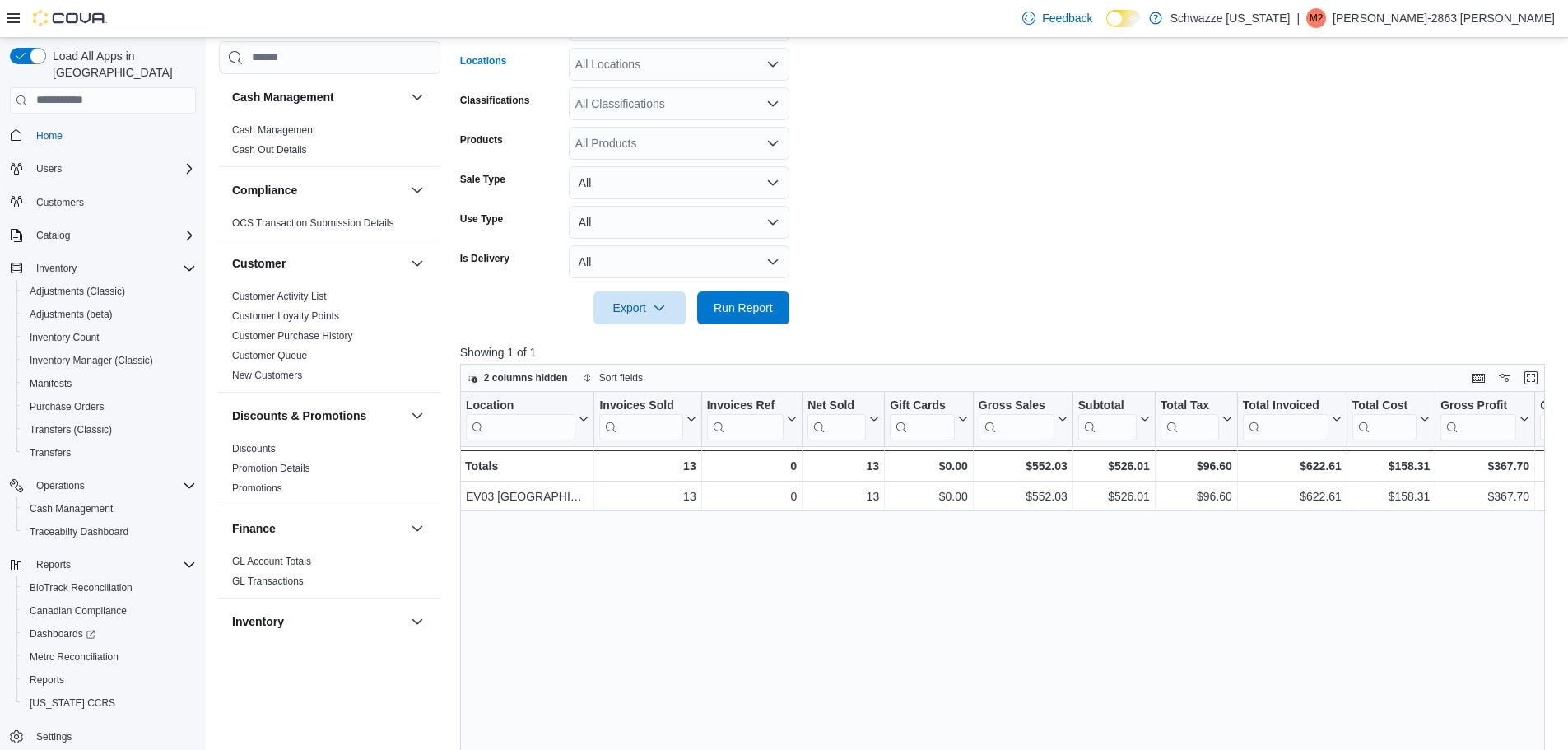
click at [753, 61] on div "All Locations Combo box. Selected. Combo box input. All Locations. Type some te…" at bounding box center [679, 64] width 221 height 33
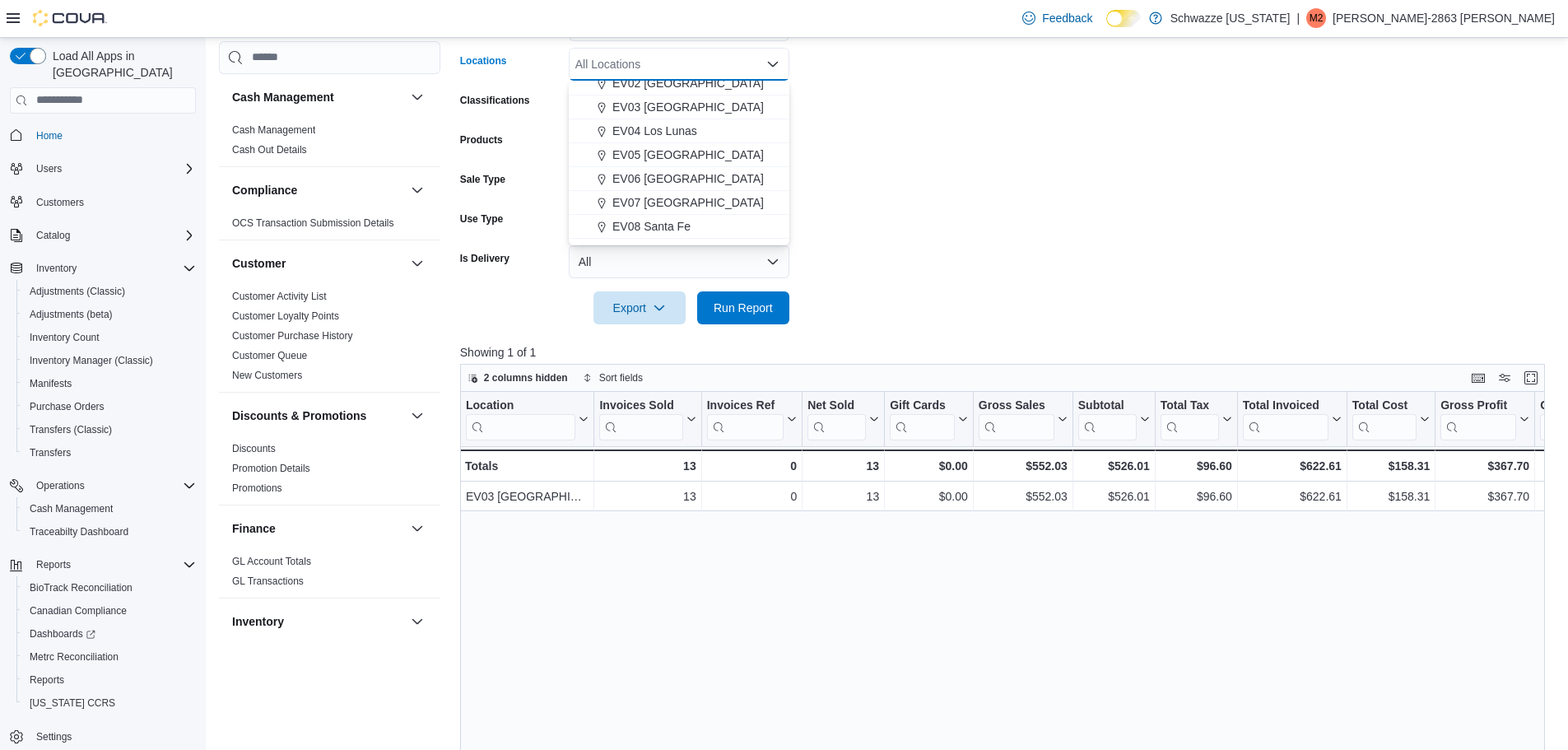
scroll to position [82, 0]
click at [688, 199] on span "EV07 [GEOGRAPHIC_DATA]" at bounding box center [688, 201] width 151 height 17
click at [901, 184] on form "Date Range [DATE] Locations [GEOGRAPHIC_DATA] [GEOGRAPHIC_DATA] Combo box. Sele…" at bounding box center [1008, 156] width 1096 height 336
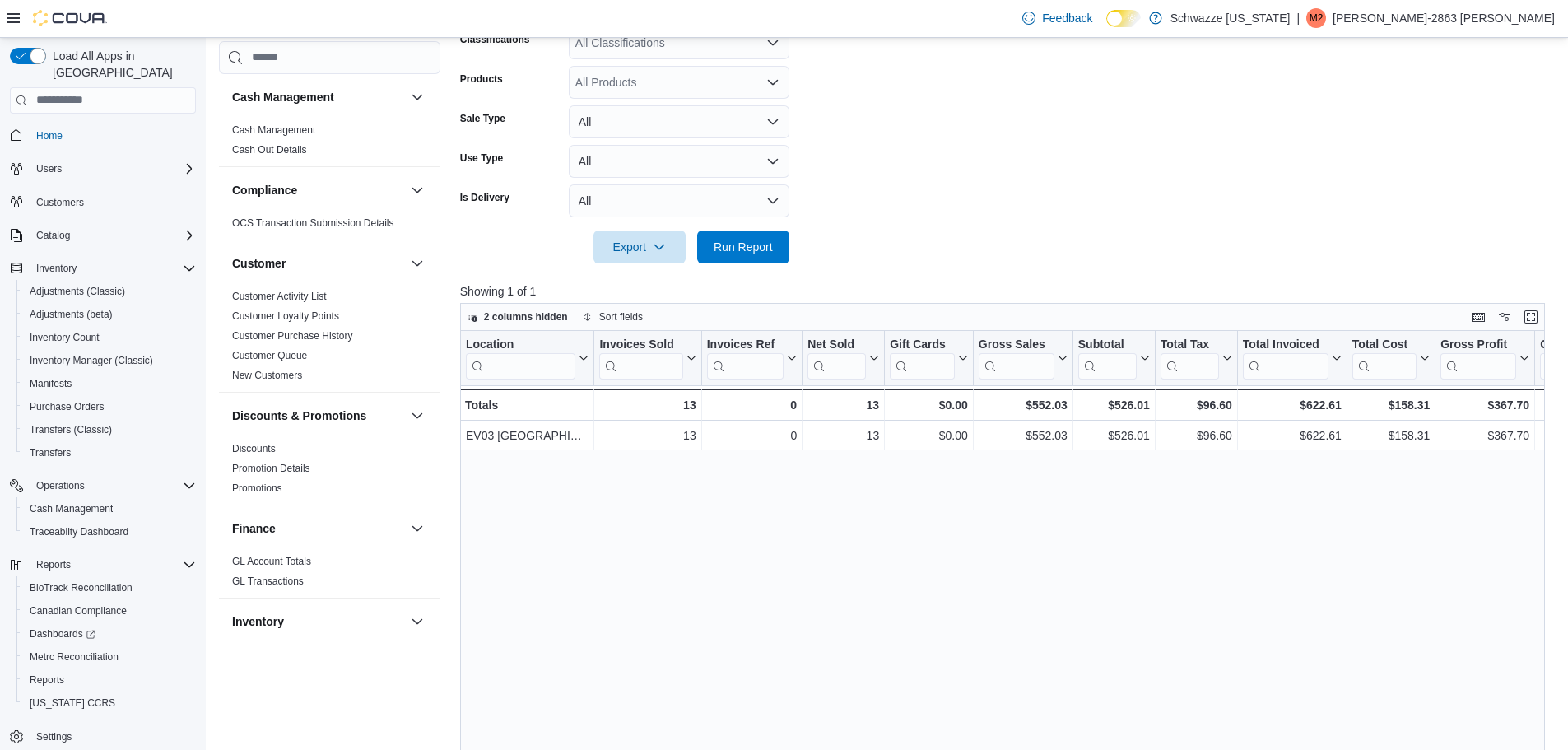
scroll to position [346, 0]
click at [796, 230] on form "Date Range [DATE] Locations EV07 [GEOGRAPHIC_DATA] Classifications All Classifi…" at bounding box center [1008, 95] width 1096 height 336
click at [764, 237] on span "Run Report" at bounding box center [742, 246] width 72 height 33
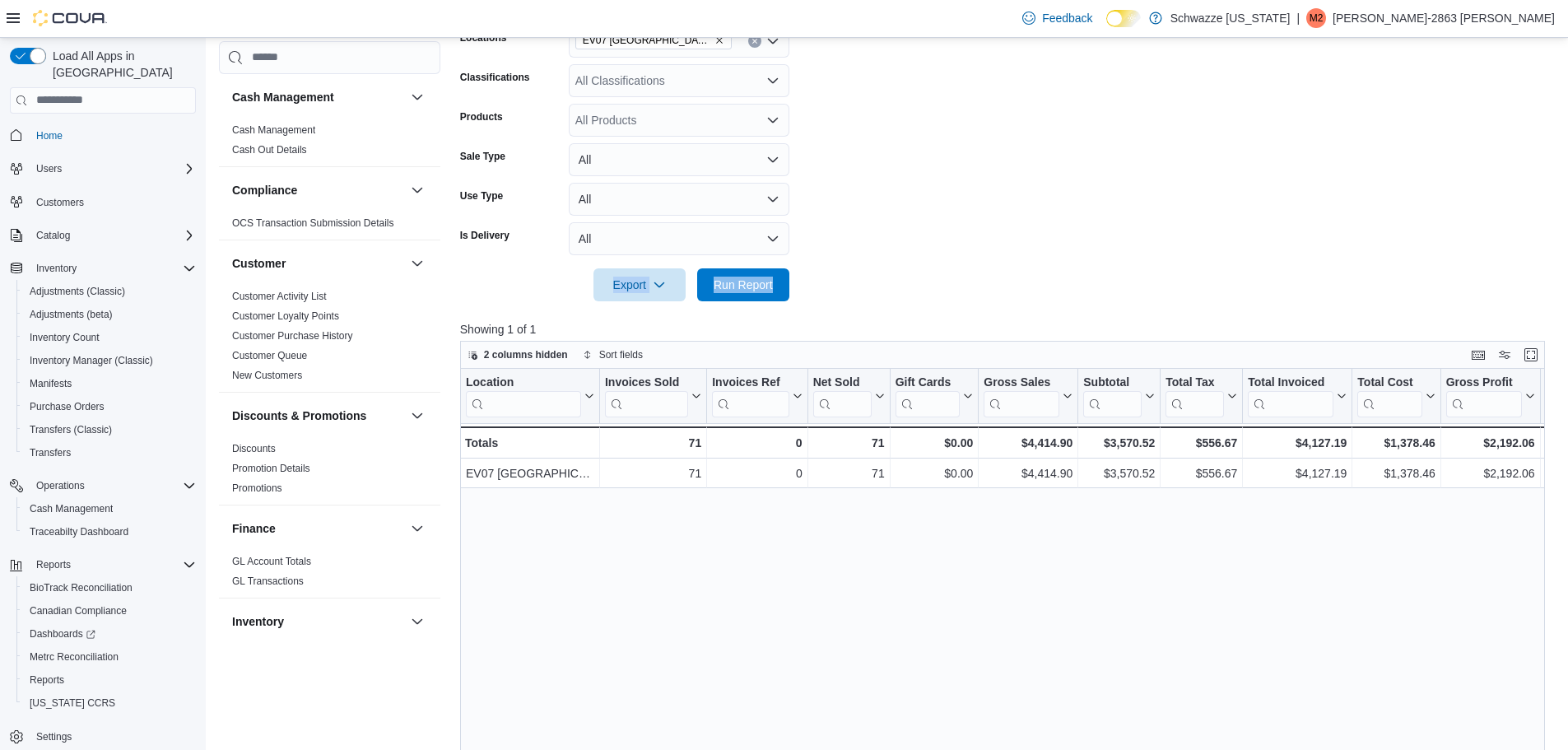
scroll to position [264, 0]
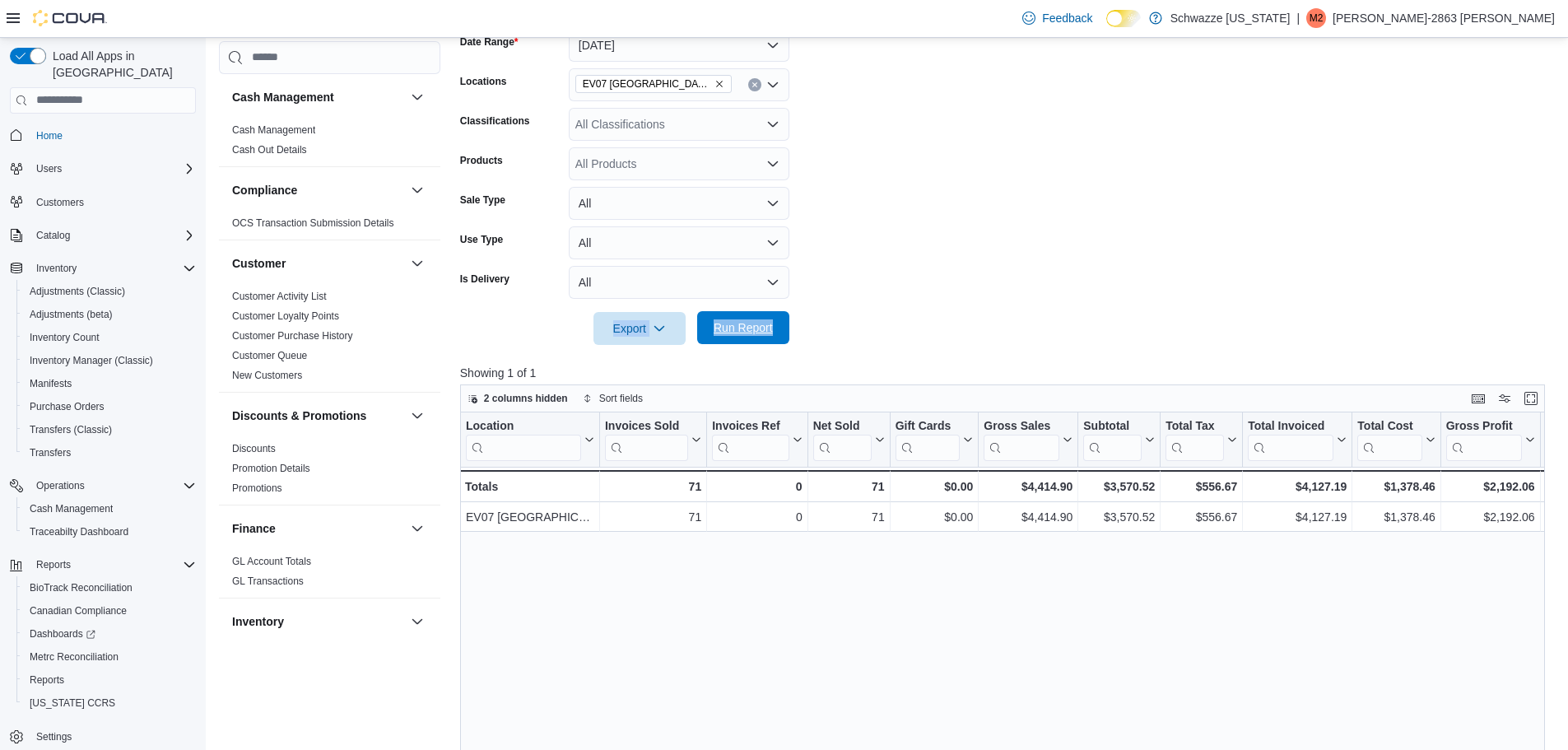
click at [757, 328] on span "Run Report" at bounding box center [742, 328] width 59 height 17
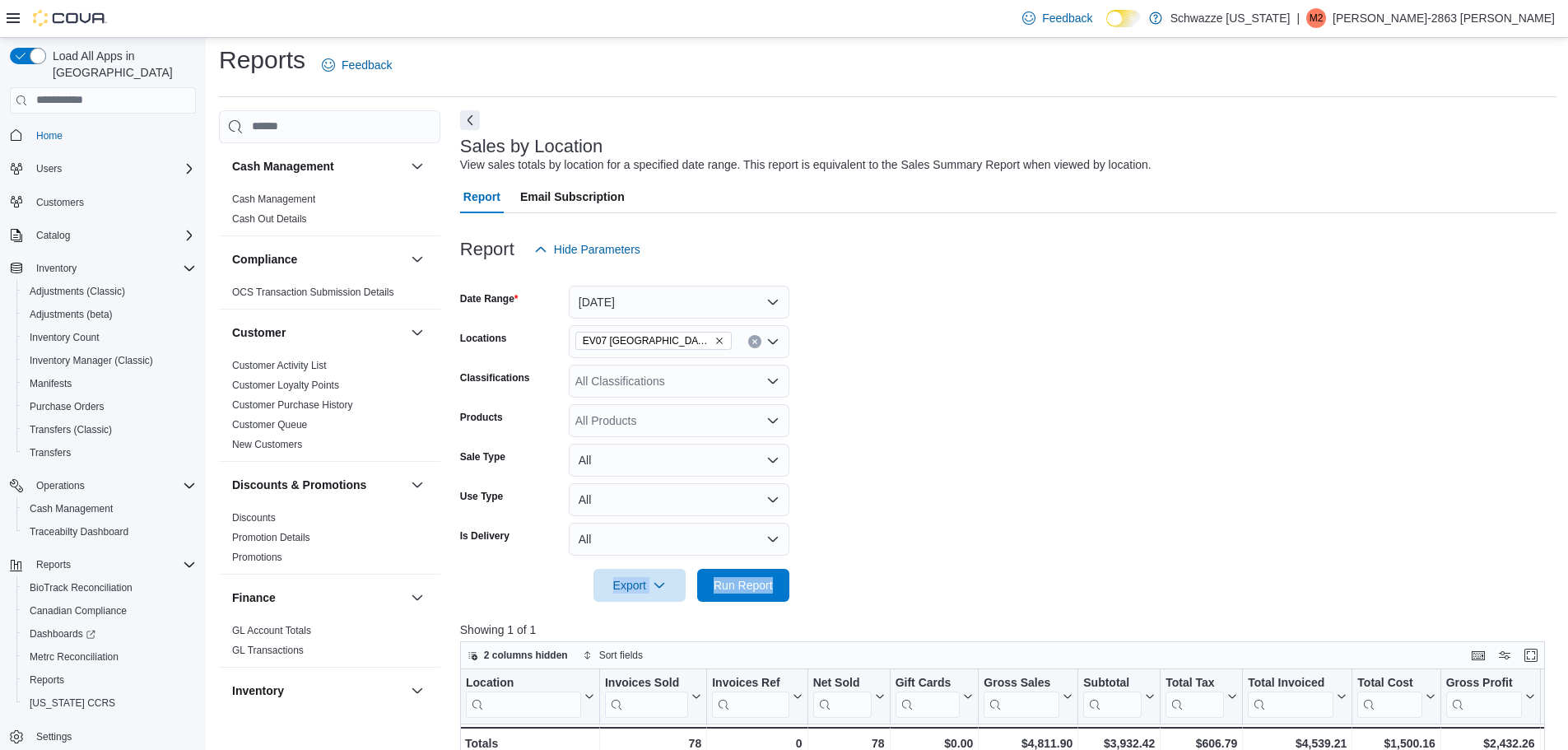
scroll to position [0, 0]
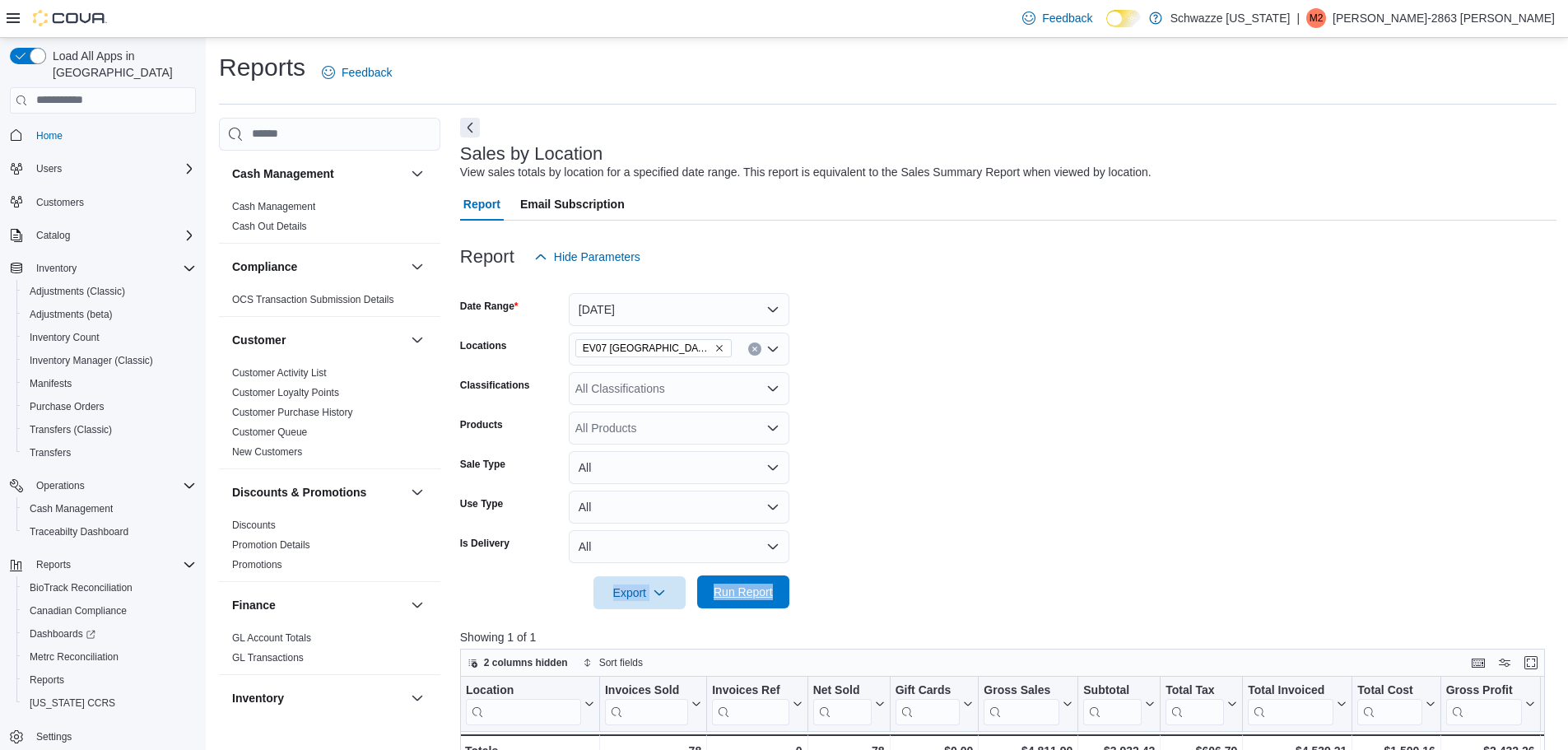
click at [755, 585] on span "Run Report" at bounding box center [742, 592] width 59 height 17
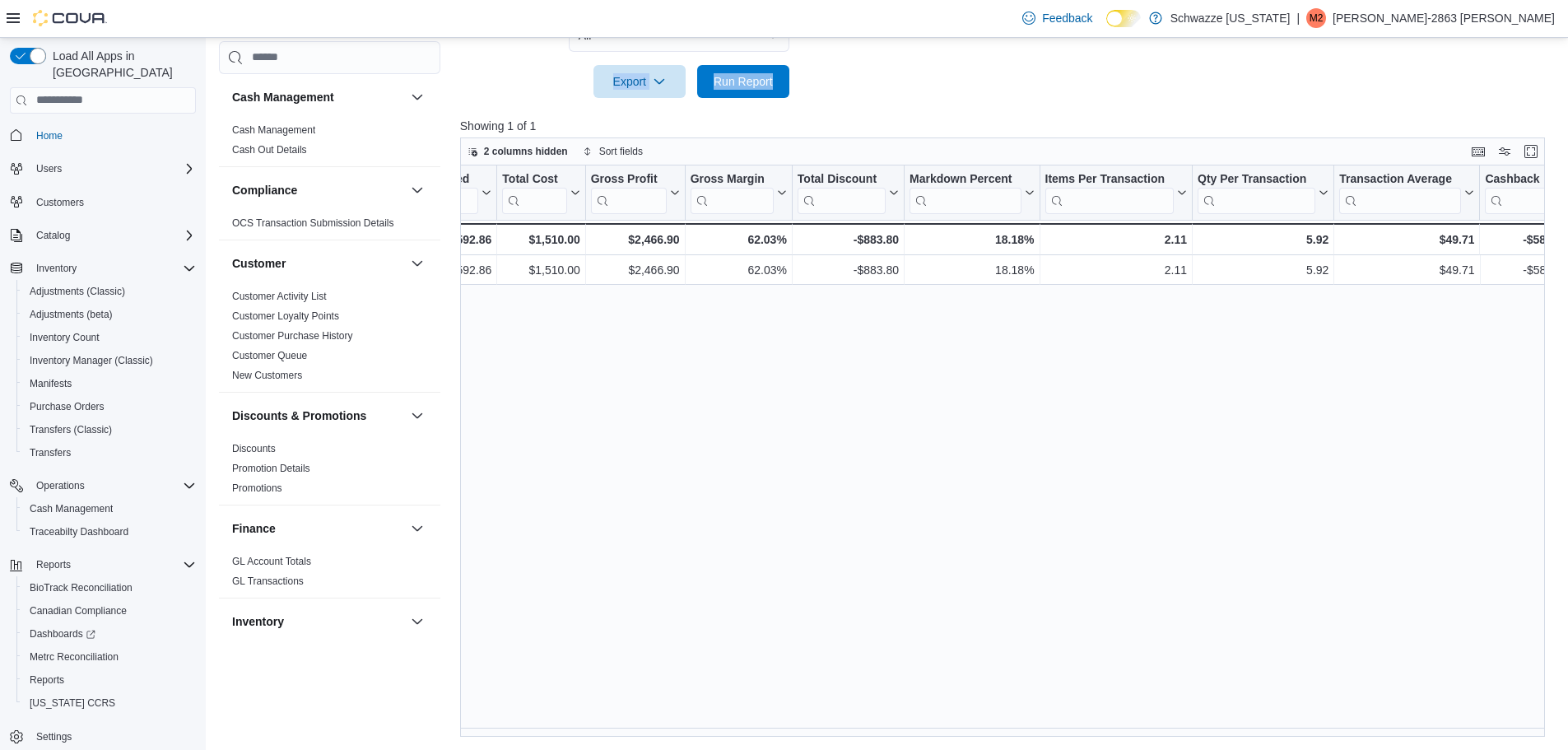
scroll to position [0, 858]
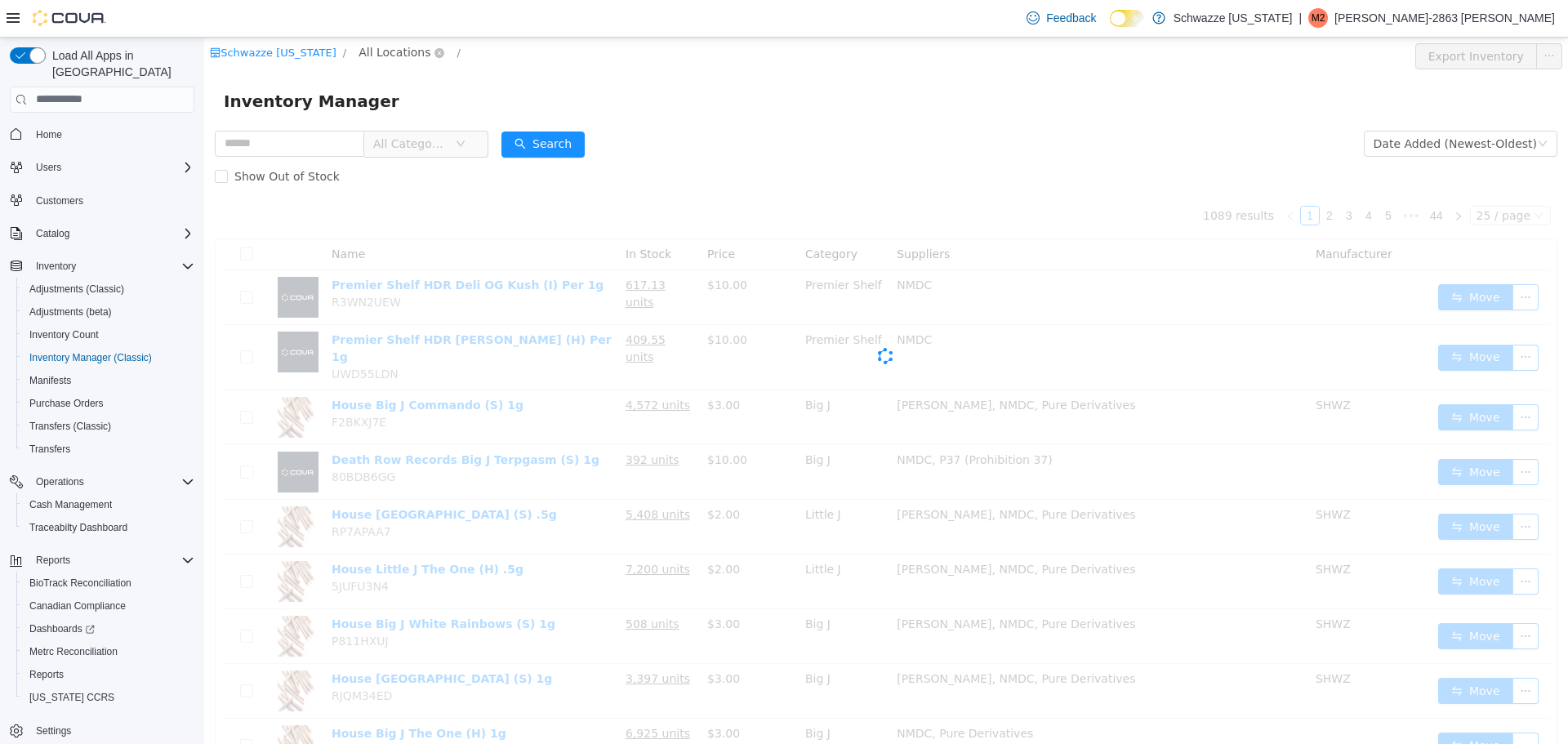
click at [385, 57] on span "All Locations" at bounding box center [394, 52] width 72 height 18
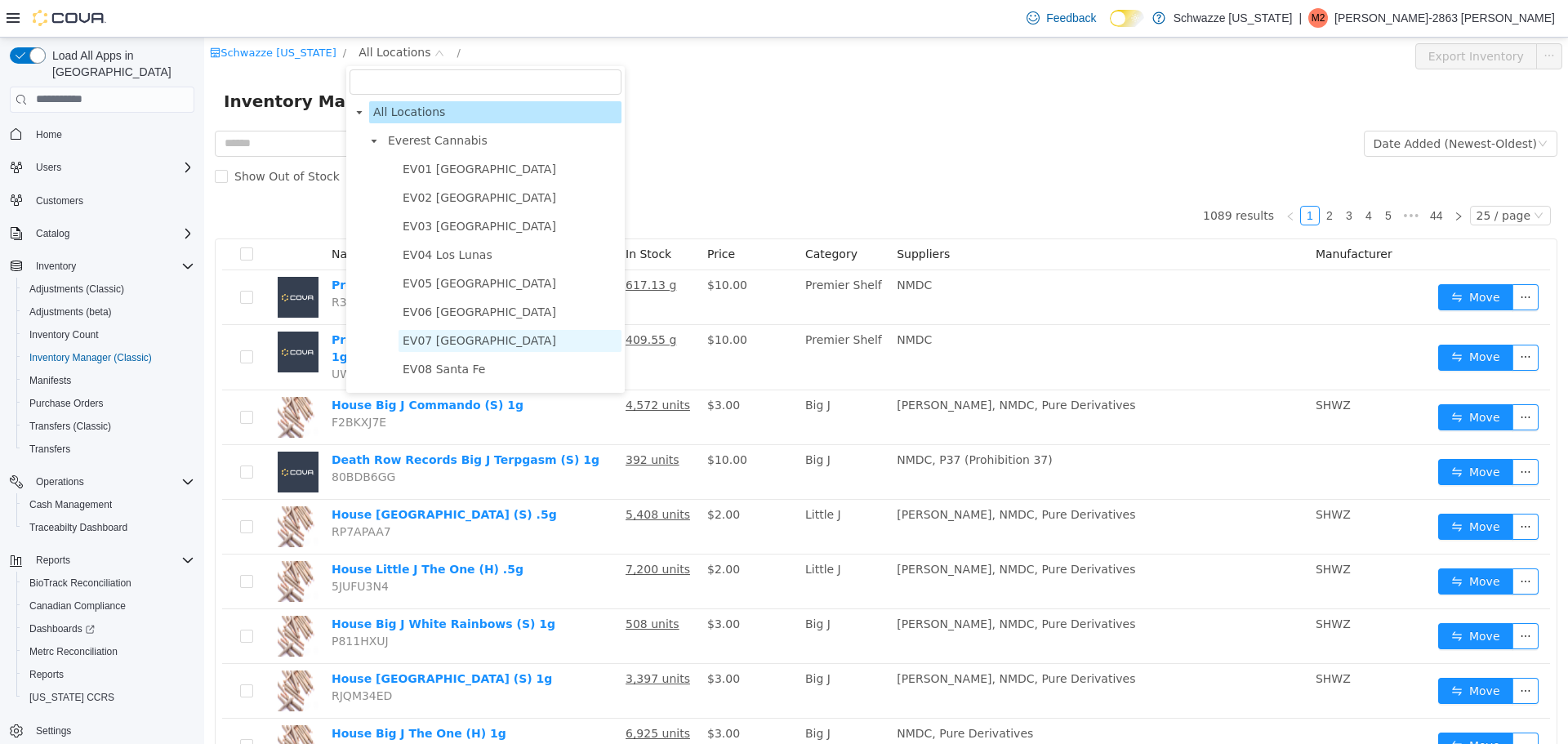
click at [479, 351] on span "EV07 [GEOGRAPHIC_DATA]" at bounding box center [510, 339] width 223 height 22
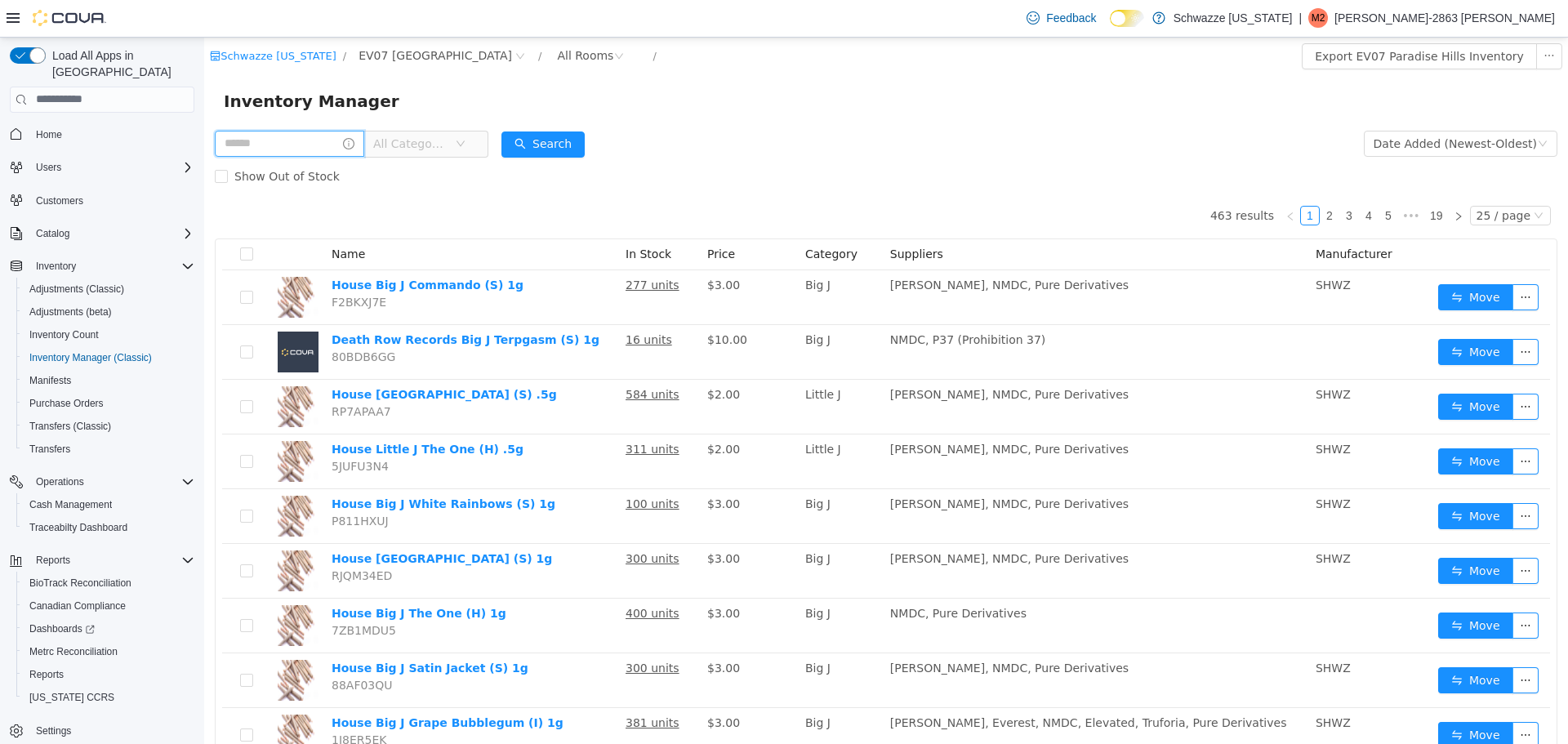
click at [308, 145] on input "text" at bounding box center [289, 143] width 149 height 26
type input "*******"
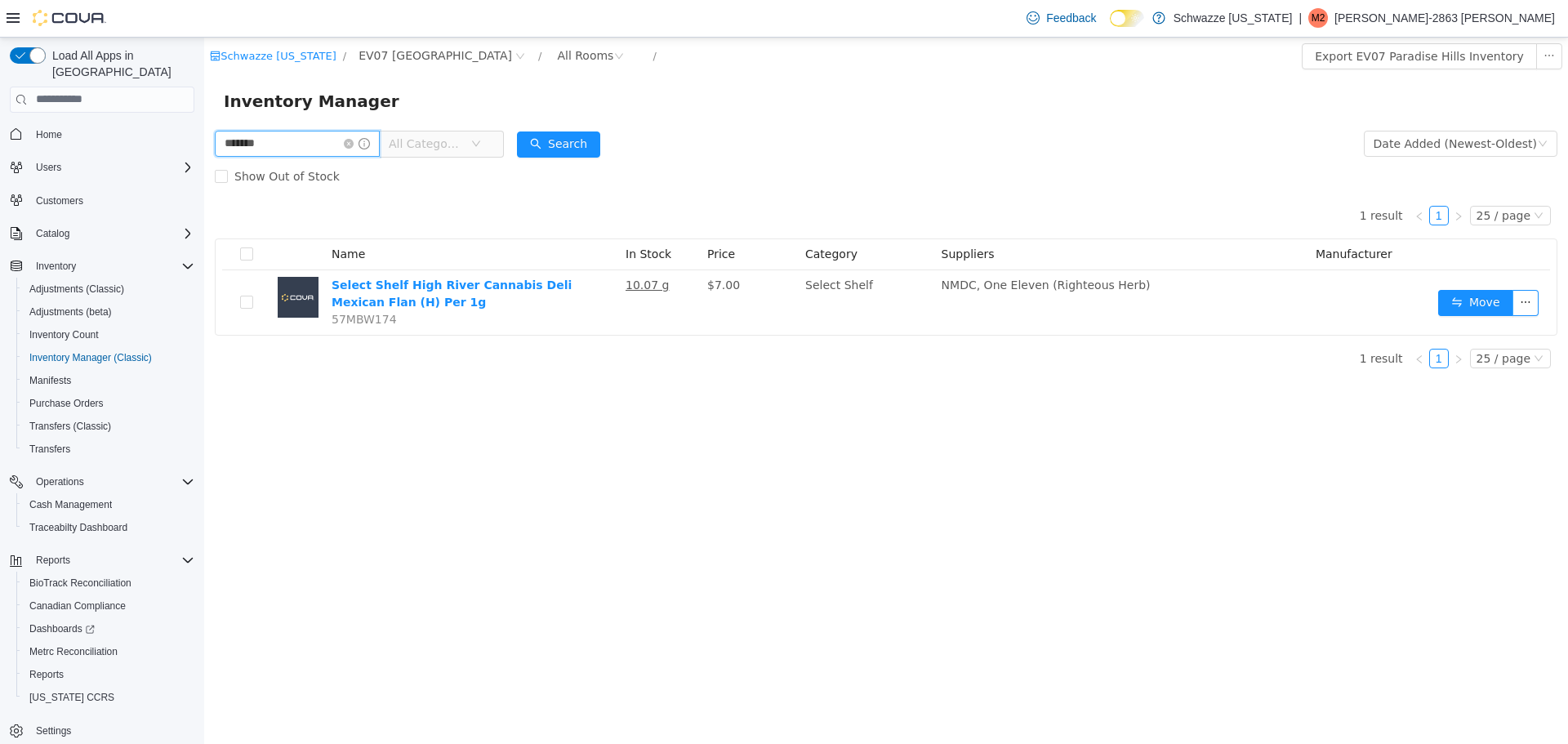
click at [327, 149] on input "*******" at bounding box center [297, 143] width 165 height 26
